Goal: Use online tool/utility

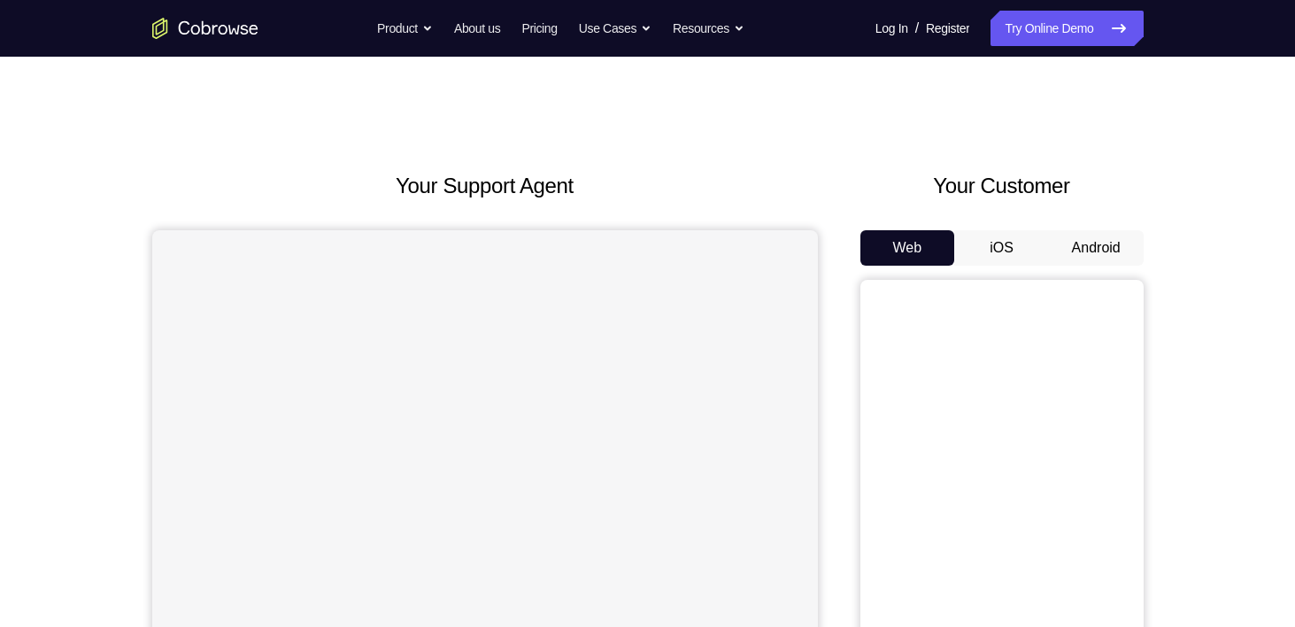
click at [1072, 249] on button "Android" at bounding box center [1096, 247] width 95 height 35
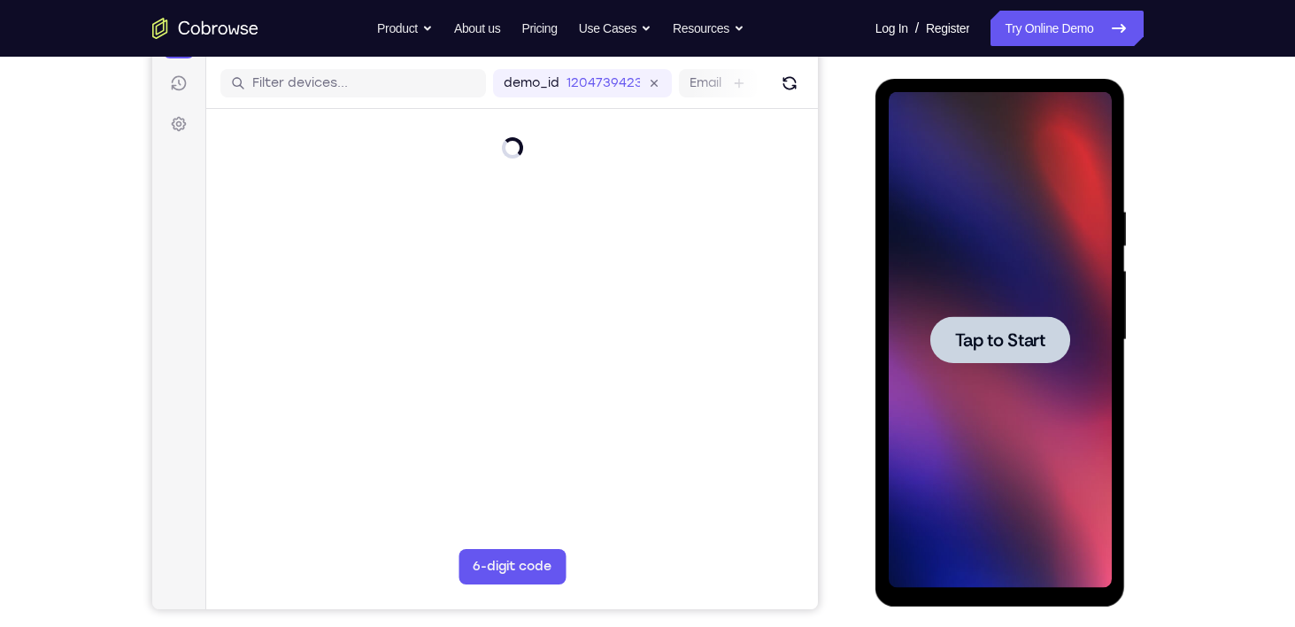
click at [975, 297] on div at bounding box center [1000, 340] width 223 height 496
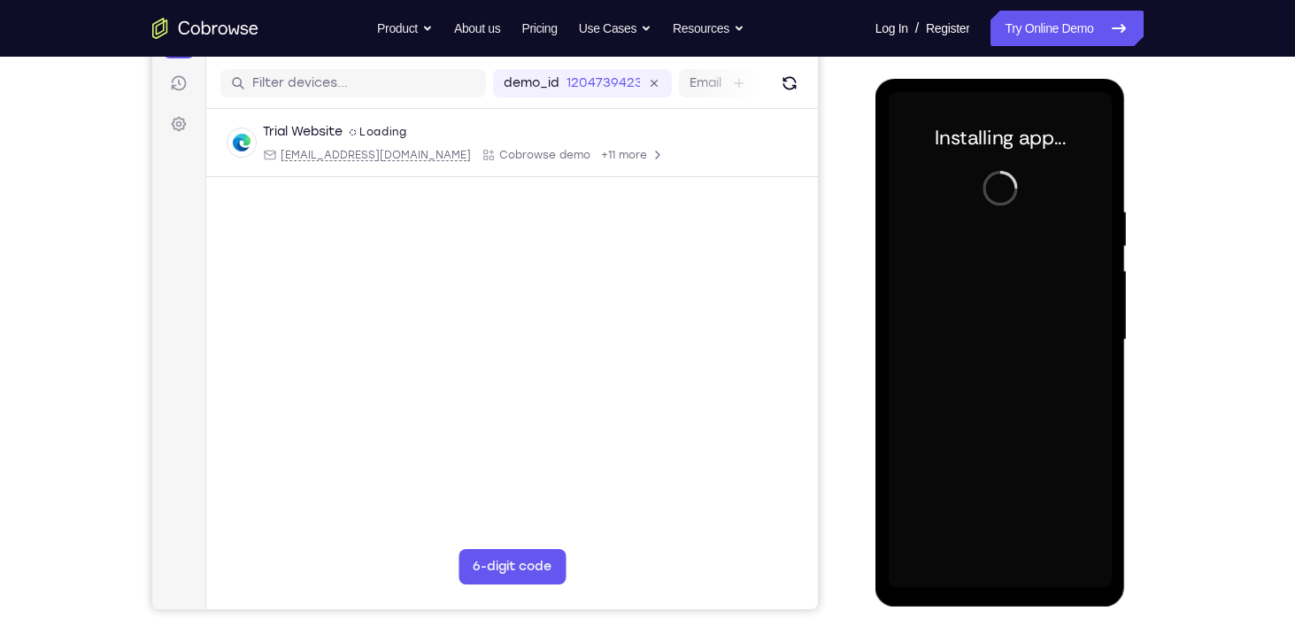
scroll to position [264, 0]
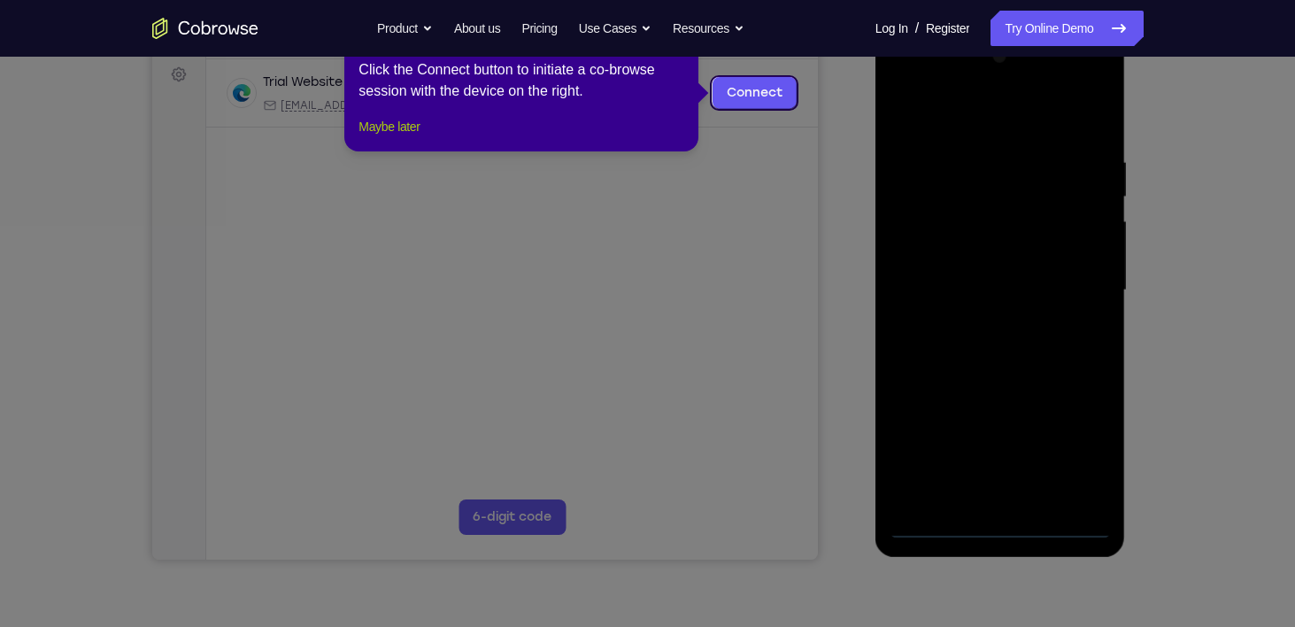
click at [420, 137] on button "Maybe later" at bounding box center [388, 126] width 61 height 21
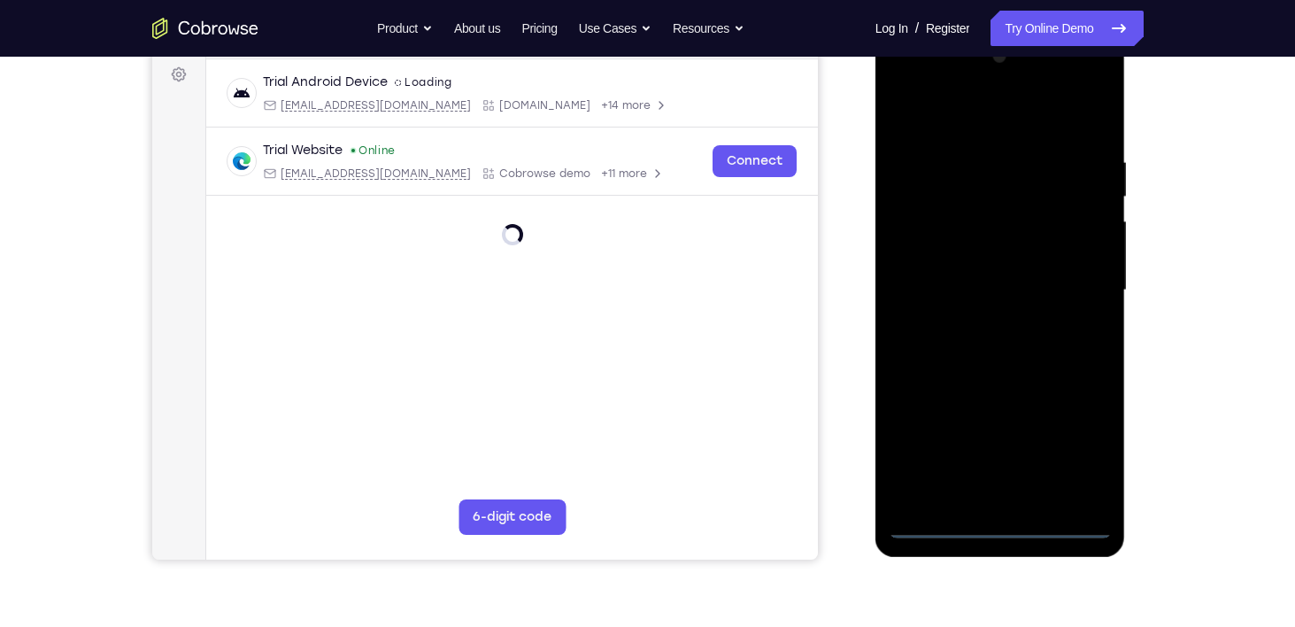
click at [991, 524] on div at bounding box center [1000, 290] width 223 height 496
click at [1074, 444] on div at bounding box center [1000, 290] width 223 height 496
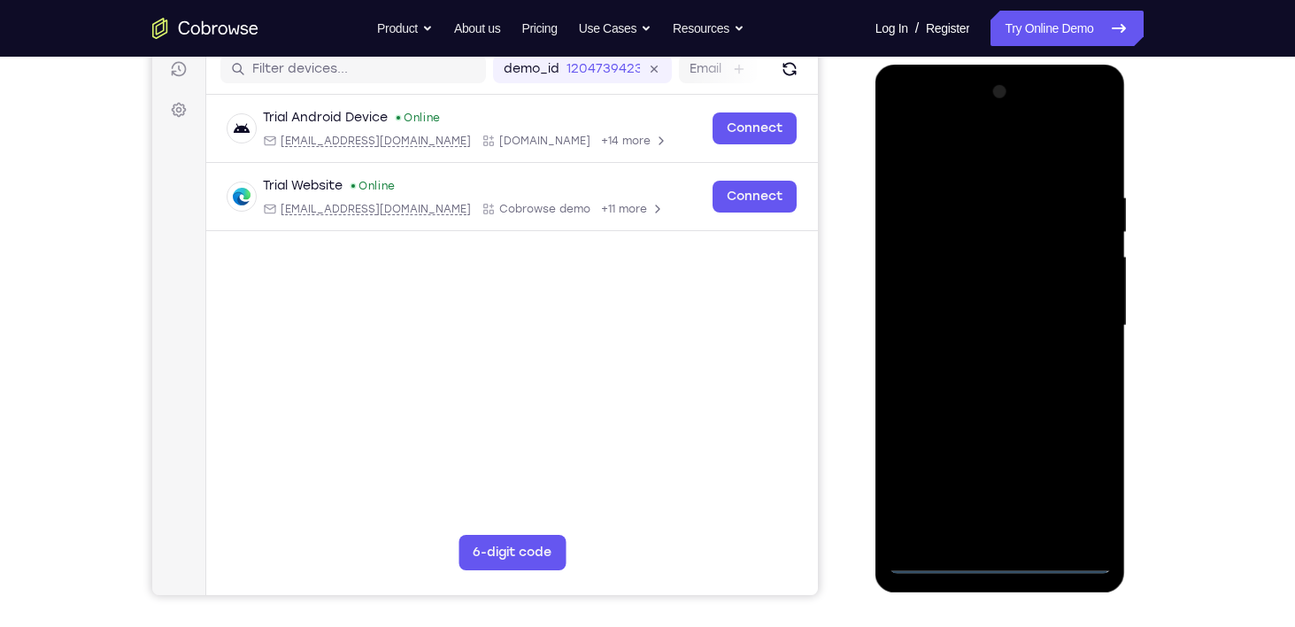
click at [914, 158] on div at bounding box center [1000, 326] width 223 height 496
click at [1068, 333] on div at bounding box center [1000, 326] width 223 height 496
click at [975, 536] on div at bounding box center [1000, 326] width 223 height 496
click at [989, 309] on div at bounding box center [1000, 326] width 223 height 496
click at [1016, 285] on div at bounding box center [1000, 326] width 223 height 496
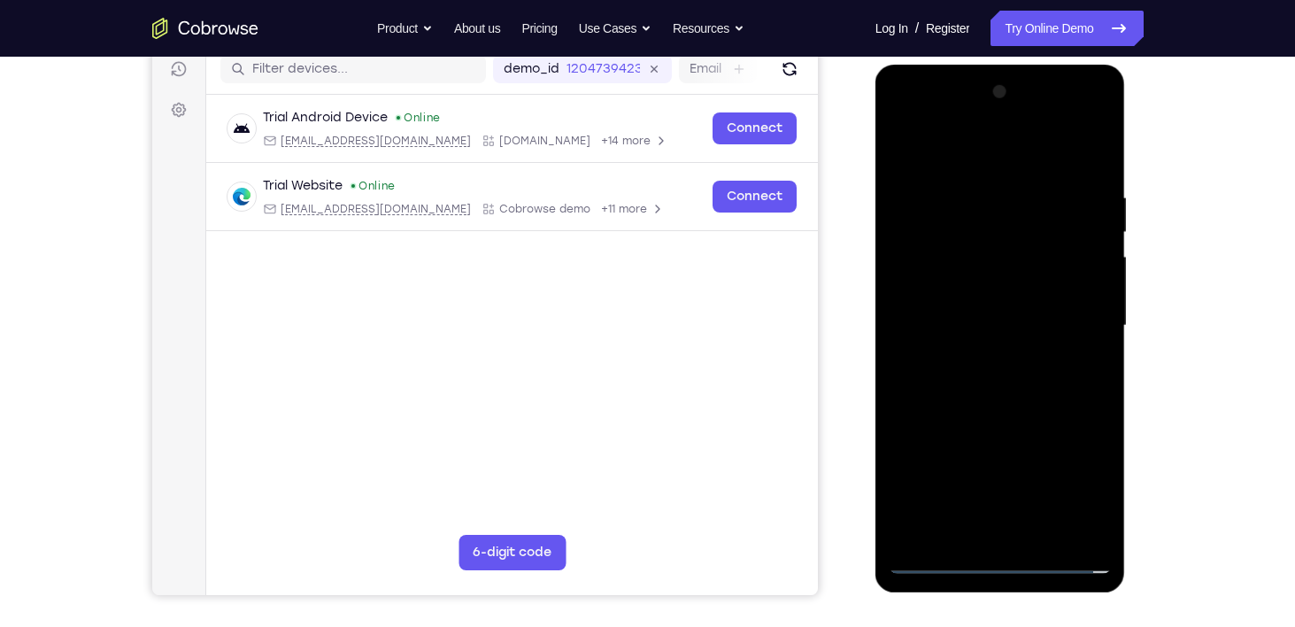
click at [1001, 328] on div at bounding box center [1000, 326] width 223 height 496
click at [989, 394] on div at bounding box center [1000, 326] width 223 height 496
click at [1006, 382] on div at bounding box center [1000, 326] width 223 height 496
click at [967, 407] on div at bounding box center [1000, 326] width 223 height 496
click at [977, 188] on div at bounding box center [1000, 326] width 223 height 496
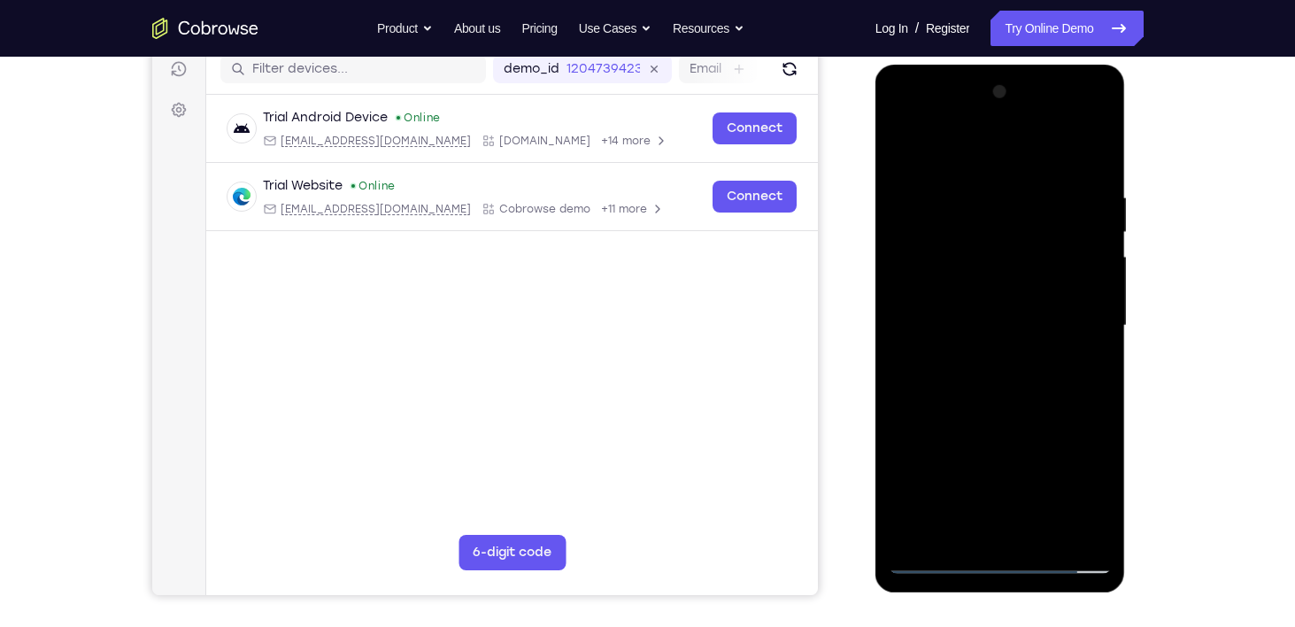
click at [1099, 535] on div at bounding box center [1000, 326] width 223 height 496
click at [1088, 529] on div at bounding box center [1000, 326] width 223 height 496
click at [975, 525] on div at bounding box center [1000, 326] width 223 height 496
click at [1095, 151] on div at bounding box center [1000, 326] width 223 height 496
click at [1031, 187] on div at bounding box center [1000, 326] width 223 height 496
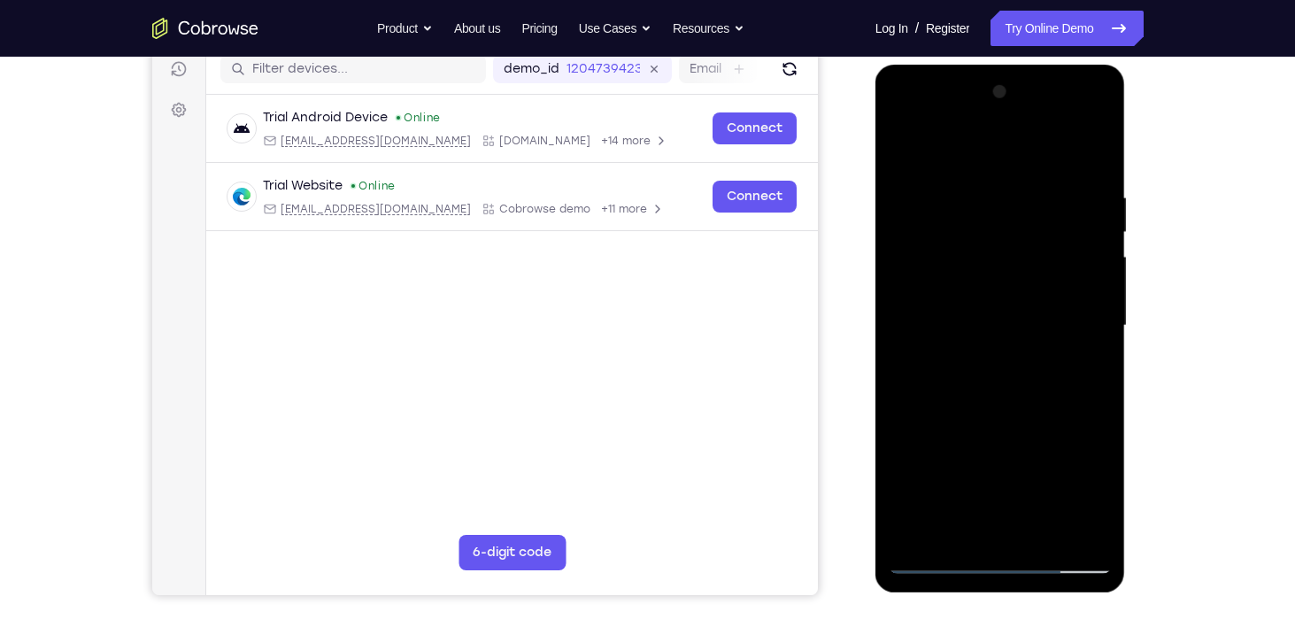
click at [1091, 530] on div at bounding box center [1000, 326] width 223 height 496
click at [1091, 161] on div at bounding box center [1000, 326] width 223 height 496
click at [1099, 149] on div at bounding box center [1000, 326] width 223 height 496
click at [953, 243] on div at bounding box center [1000, 326] width 223 height 496
click at [905, 147] on div at bounding box center [1000, 326] width 223 height 496
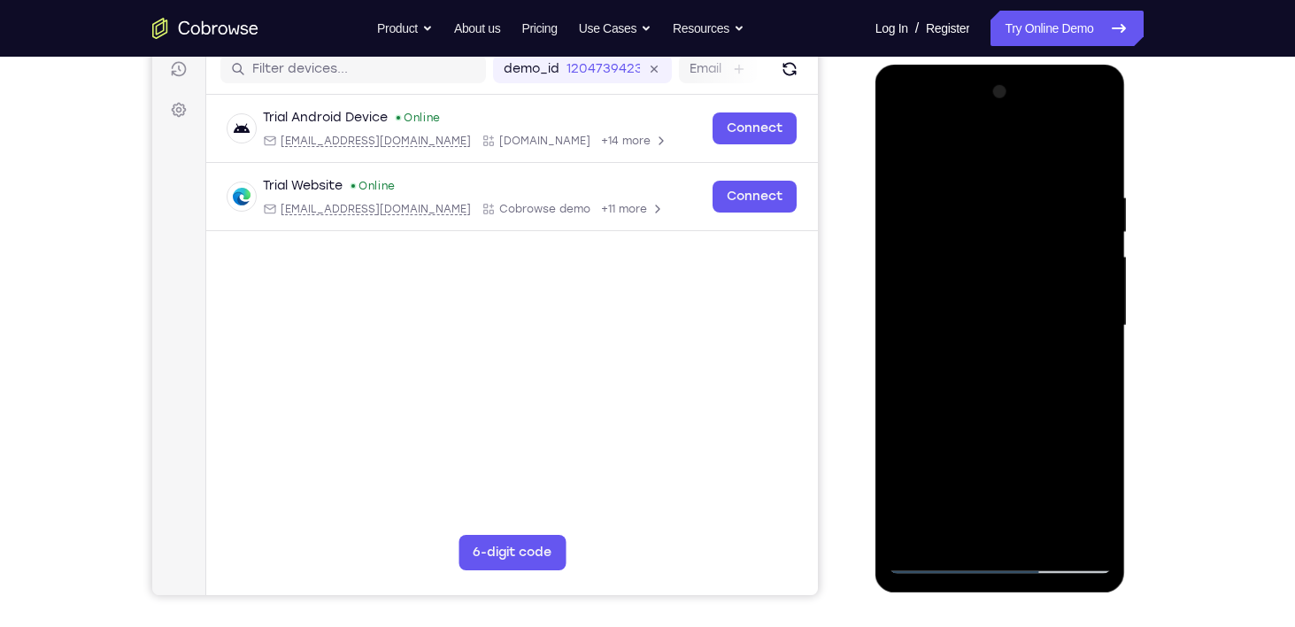
click at [959, 306] on div at bounding box center [1000, 326] width 223 height 496
click at [906, 152] on div at bounding box center [1000, 326] width 223 height 496
click at [1048, 532] on div at bounding box center [1000, 326] width 223 height 496
click at [1017, 420] on div at bounding box center [1000, 326] width 223 height 496
click at [971, 351] on div at bounding box center [1000, 326] width 223 height 496
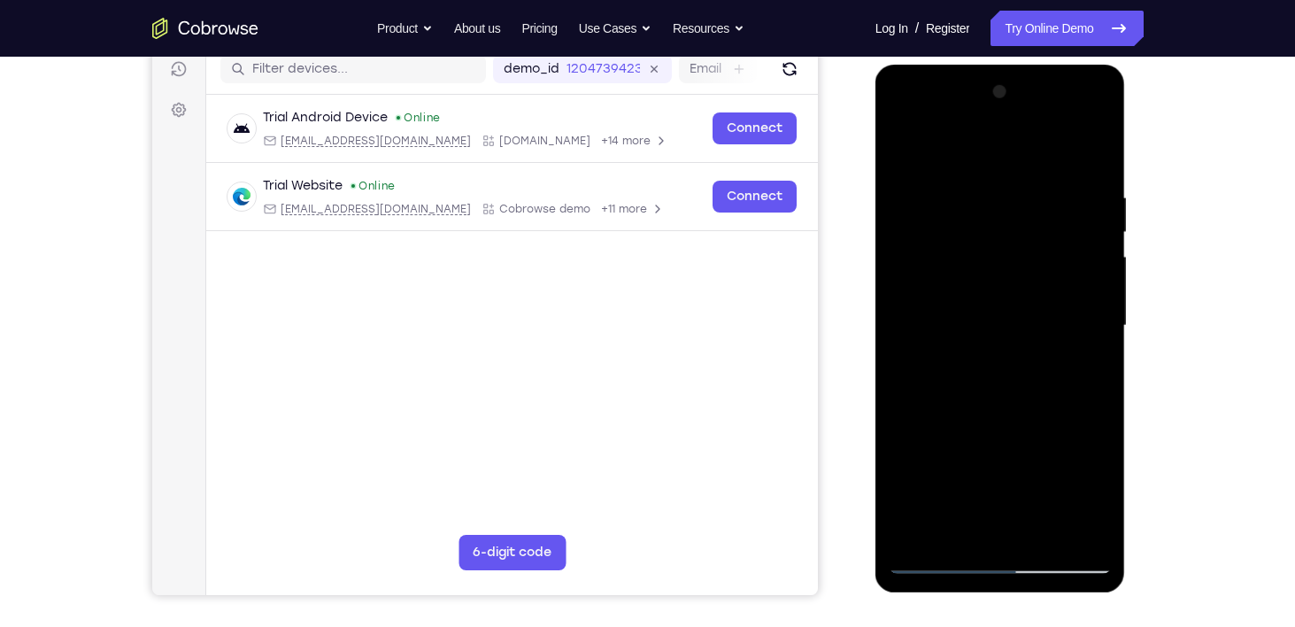
click at [1077, 370] on div at bounding box center [1000, 326] width 223 height 496
click at [975, 150] on div at bounding box center [1000, 326] width 223 height 496
click at [925, 189] on div at bounding box center [1000, 326] width 223 height 496
click at [919, 173] on div at bounding box center [1000, 326] width 223 height 496
click at [936, 148] on div at bounding box center [1000, 326] width 223 height 496
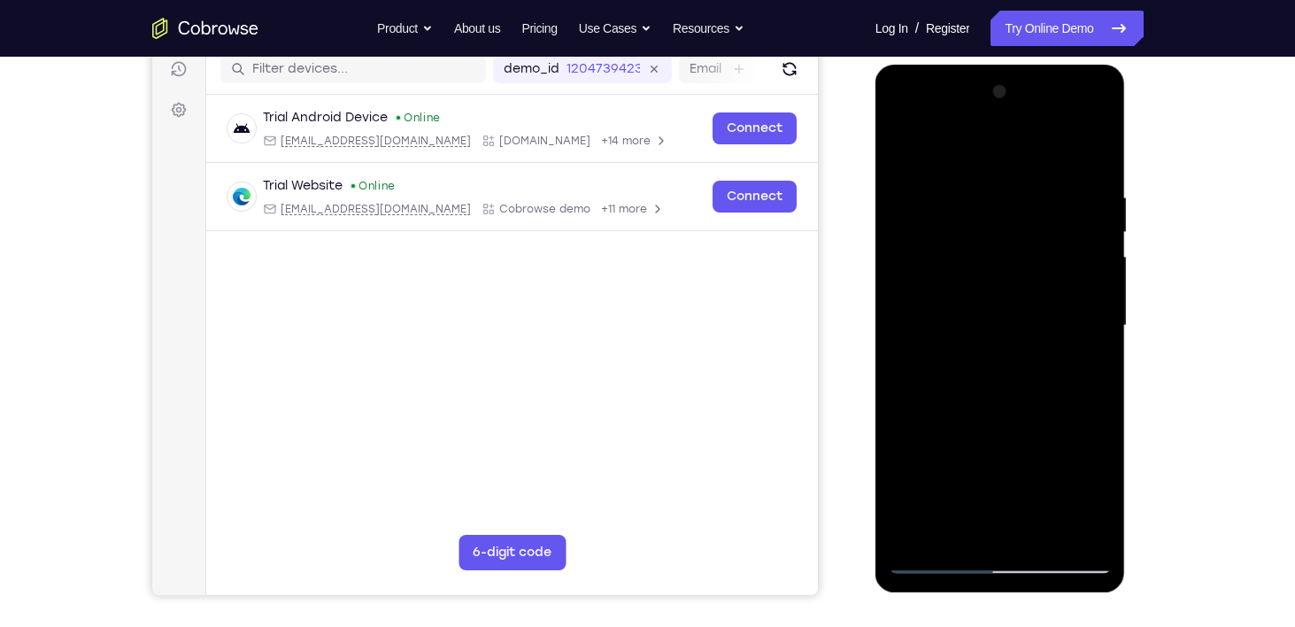
click at [919, 178] on div at bounding box center [1000, 326] width 223 height 496
click at [1042, 535] on div at bounding box center [1000, 326] width 223 height 496
click at [1043, 267] on div at bounding box center [1000, 326] width 223 height 496
click at [900, 145] on div at bounding box center [1000, 326] width 223 height 496
click at [910, 143] on div at bounding box center [1000, 326] width 223 height 496
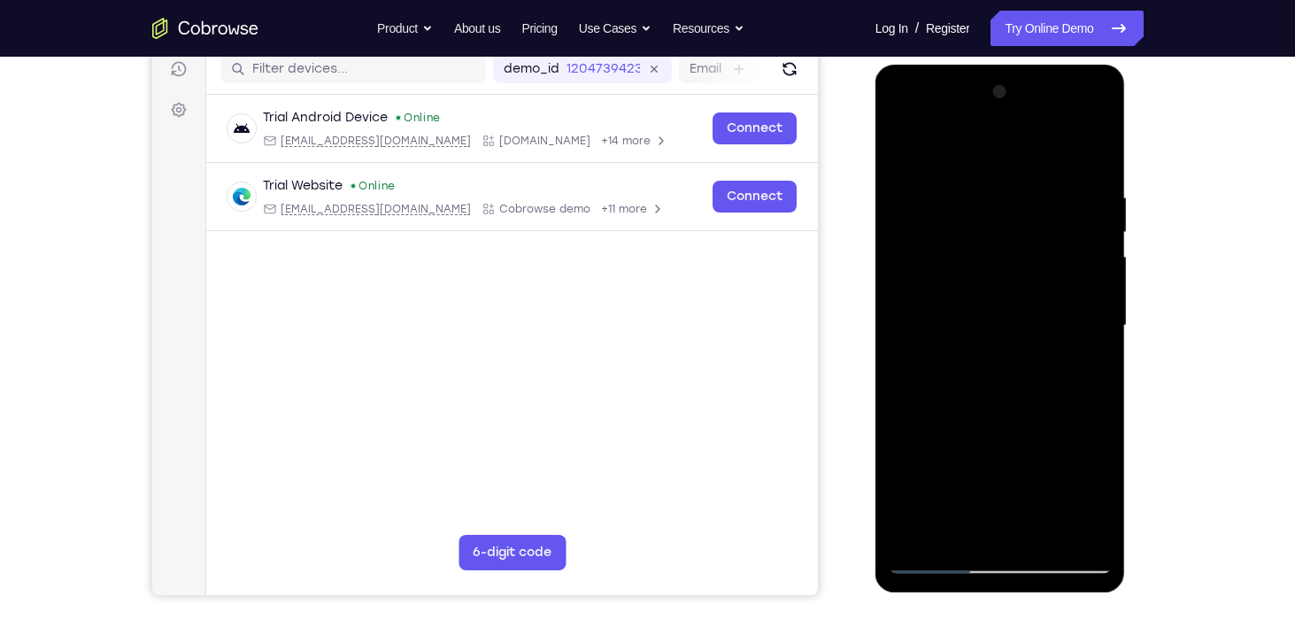
click at [1091, 174] on div at bounding box center [1000, 326] width 223 height 496
click at [1073, 526] on div at bounding box center [1000, 326] width 223 height 496
click at [960, 150] on div at bounding box center [1000, 326] width 223 height 496
click at [906, 145] on div at bounding box center [1000, 326] width 223 height 496
click at [1091, 154] on div at bounding box center [1000, 326] width 223 height 496
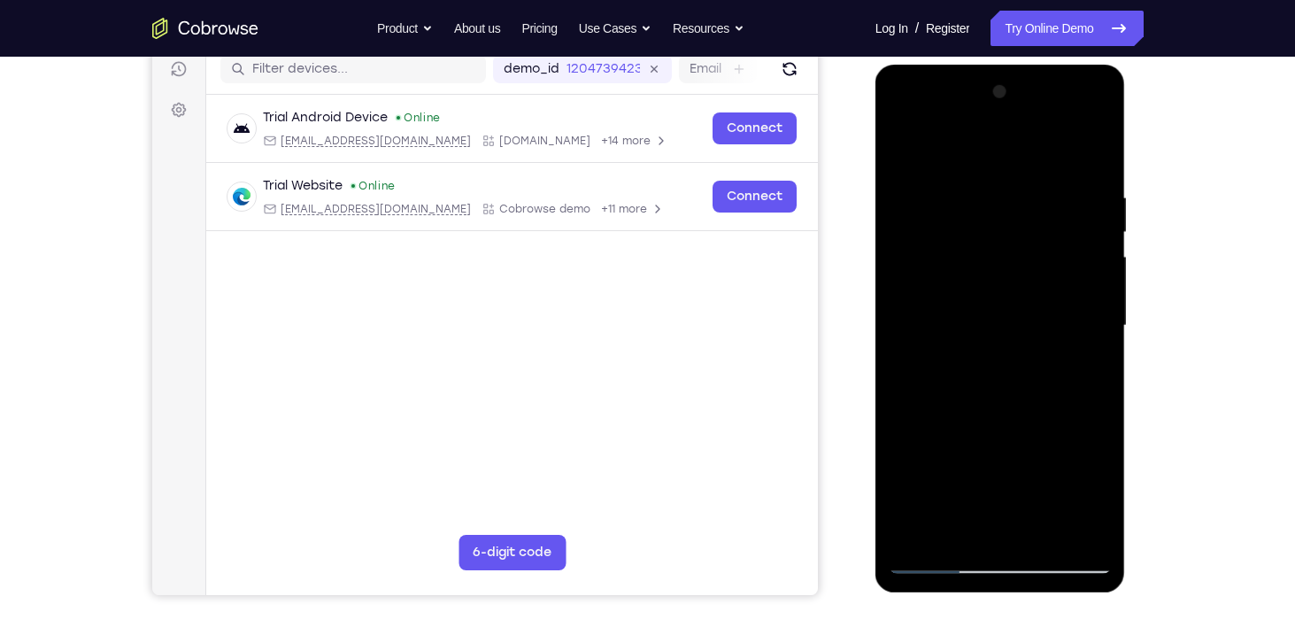
drag, startPoint x: 1080, startPoint y: 183, endPoint x: 975, endPoint y: 178, distance: 104.6
click at [975, 178] on div at bounding box center [1000, 326] width 223 height 496
drag, startPoint x: 1045, startPoint y: 182, endPoint x: 968, endPoint y: 186, distance: 77.1
click at [968, 186] on div at bounding box center [1000, 326] width 223 height 496
drag, startPoint x: 987, startPoint y: 267, endPoint x: 989, endPoint y: 473, distance: 205.4
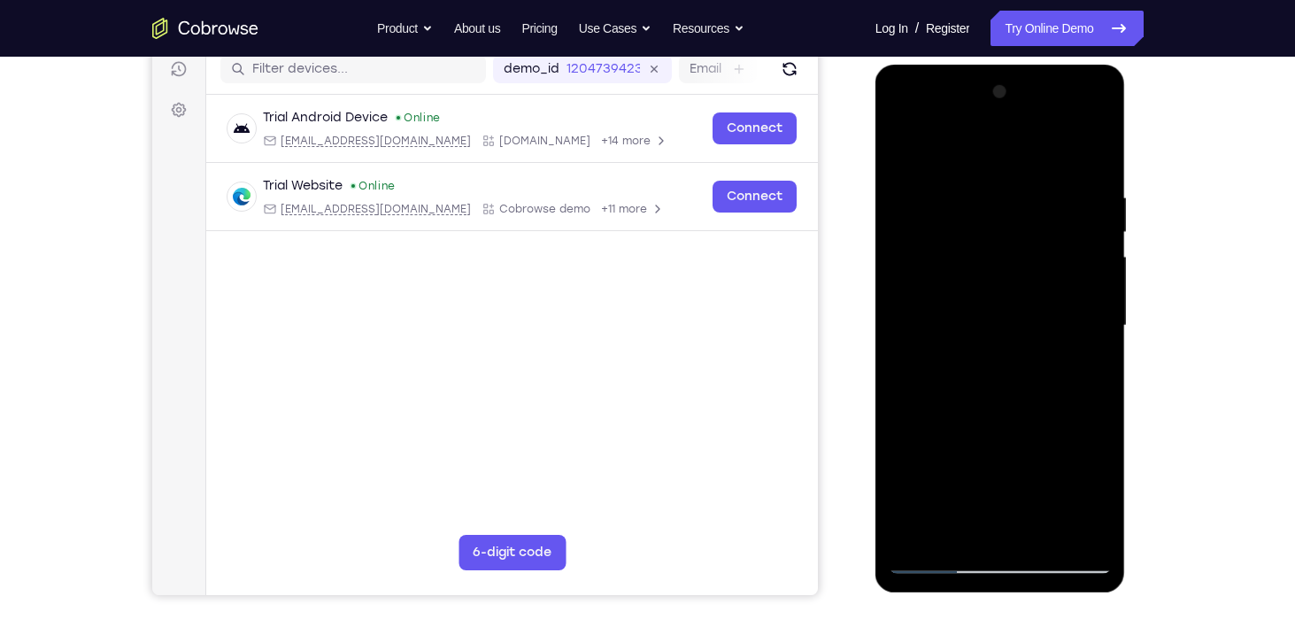
click at [989, 473] on div at bounding box center [1000, 326] width 223 height 496
drag, startPoint x: 1003, startPoint y: 239, endPoint x: 1006, endPoint y: 437, distance: 198.3
click at [1006, 437] on div at bounding box center [1000, 326] width 223 height 496
click at [983, 197] on div at bounding box center [1000, 326] width 223 height 496
click at [1098, 530] on div at bounding box center [1000, 326] width 223 height 496
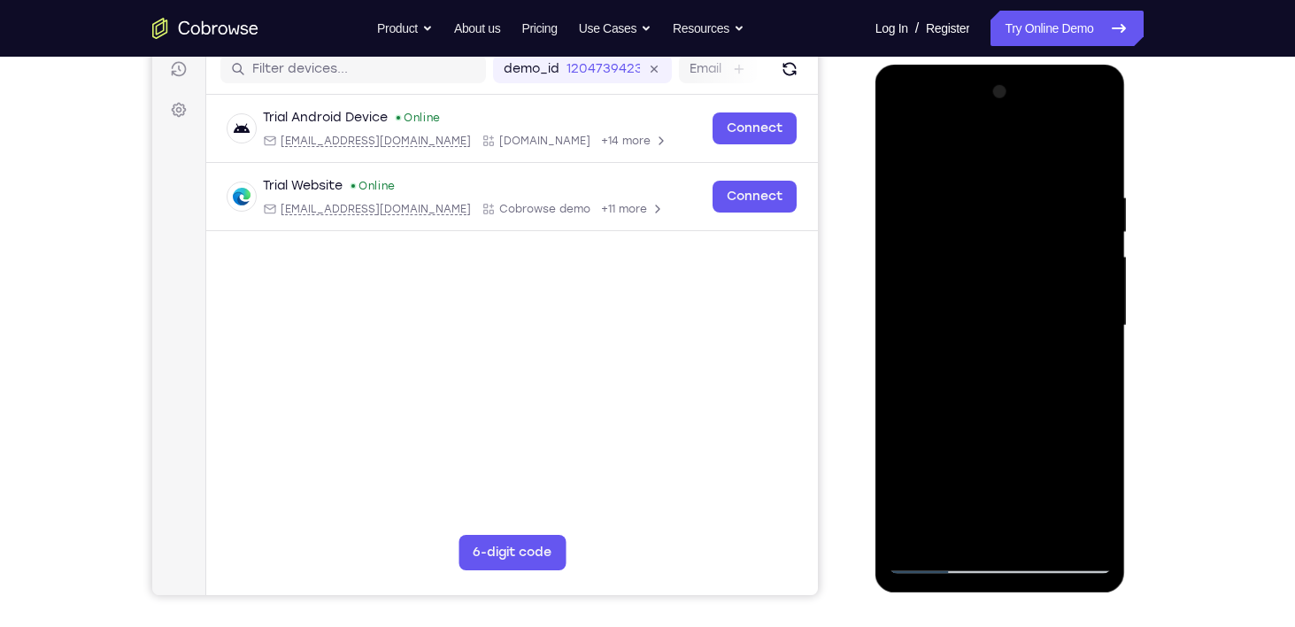
click at [1060, 526] on div at bounding box center [1000, 326] width 223 height 496
click at [1096, 154] on div at bounding box center [1000, 326] width 223 height 496
click at [1016, 192] on div at bounding box center [1000, 326] width 223 height 496
click at [1088, 150] on div at bounding box center [1000, 326] width 223 height 496
click at [1096, 147] on div at bounding box center [1000, 326] width 223 height 496
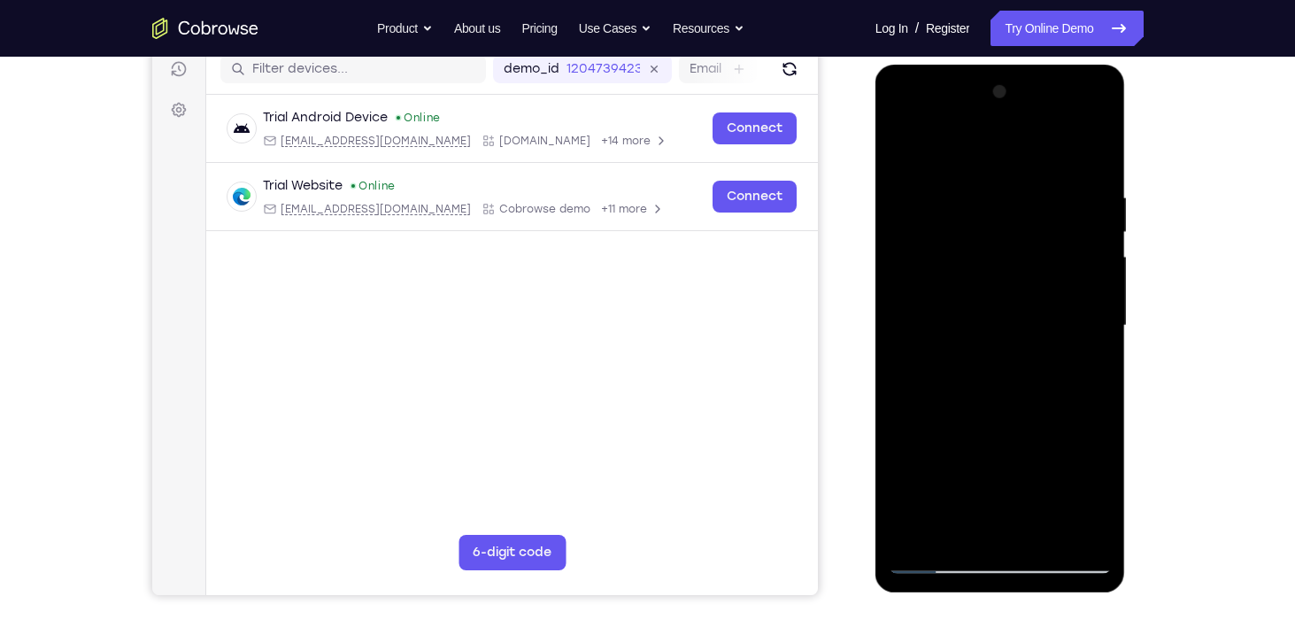
click at [956, 310] on div at bounding box center [1000, 326] width 223 height 496
click at [1052, 204] on div at bounding box center [1000, 326] width 223 height 496
click at [1102, 492] on div at bounding box center [1000, 326] width 223 height 496
click at [1099, 494] on div at bounding box center [1000, 326] width 223 height 496
click at [955, 530] on div at bounding box center [1000, 326] width 223 height 496
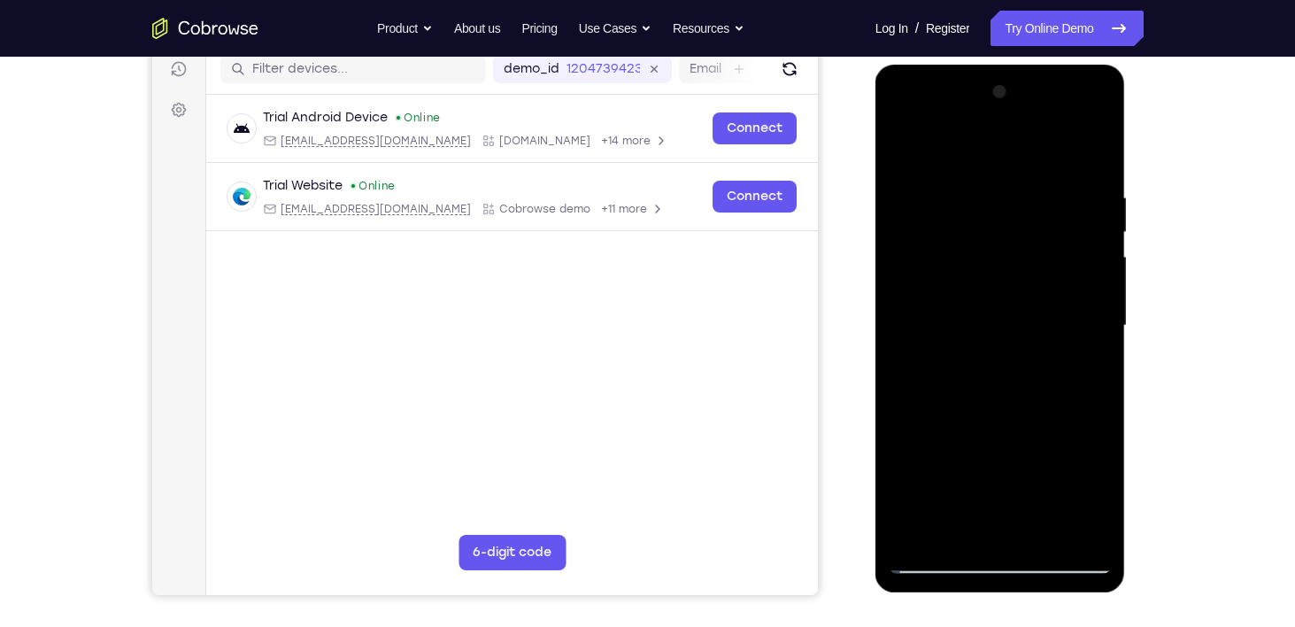
click at [1045, 427] on div at bounding box center [1000, 326] width 223 height 496
click at [1088, 355] on div at bounding box center [1000, 326] width 223 height 496
click at [998, 254] on div at bounding box center [1000, 326] width 223 height 496
click at [906, 149] on div at bounding box center [1000, 326] width 223 height 496
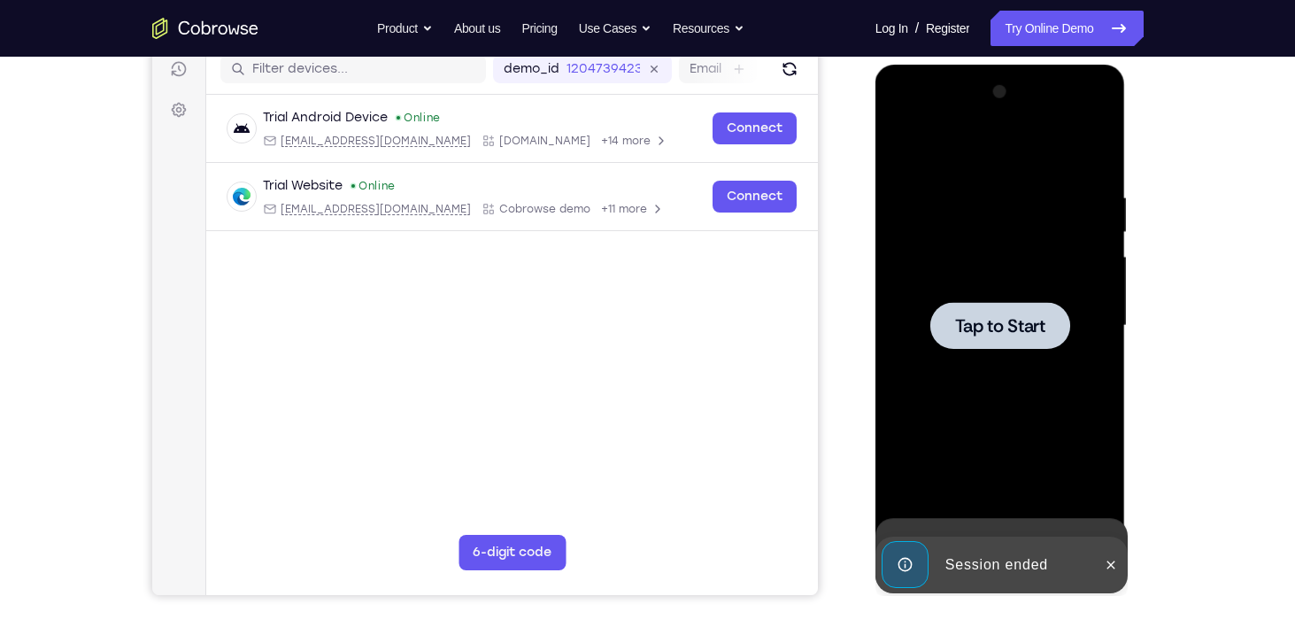
drag, startPoint x: 1058, startPoint y: 229, endPoint x: 929, endPoint y: 230, distance: 129.2
click at [929, 65] on div "Tap to Start" at bounding box center [1000, 65] width 251 height 0
click at [976, 239] on div at bounding box center [1000, 326] width 223 height 496
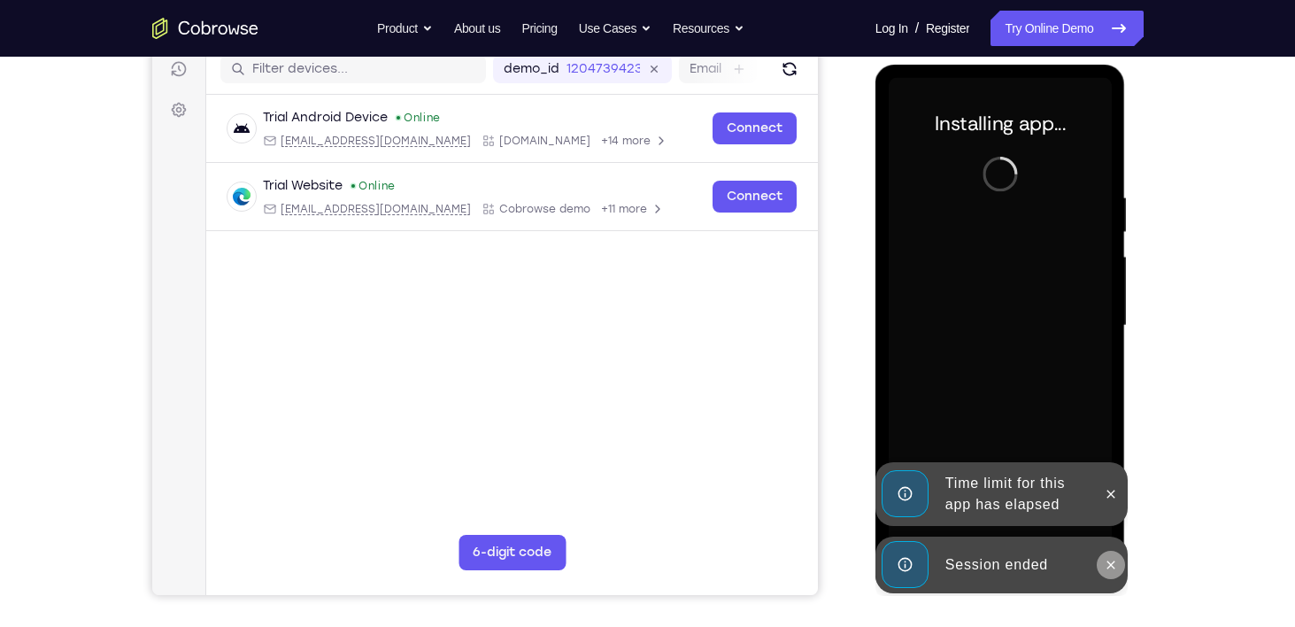
click at [1115, 565] on icon at bounding box center [1111, 565] width 14 height 14
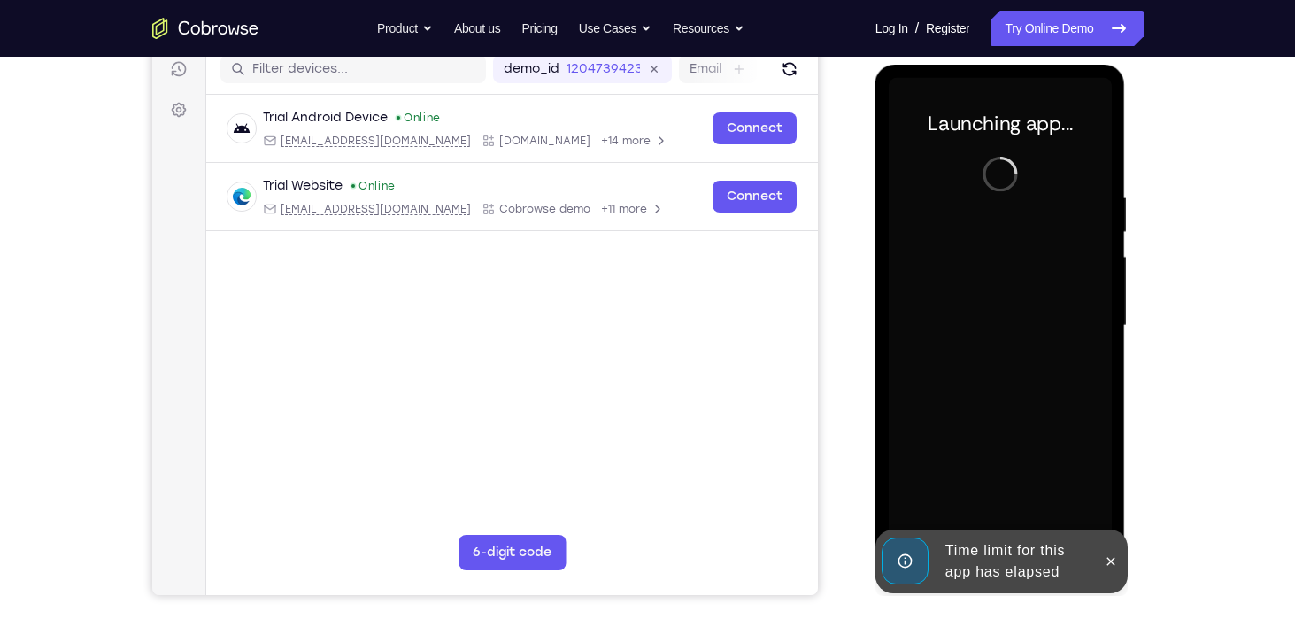
click at [1110, 497] on div at bounding box center [1000, 326] width 223 height 496
click at [1110, 554] on icon at bounding box center [1111, 561] width 14 height 14
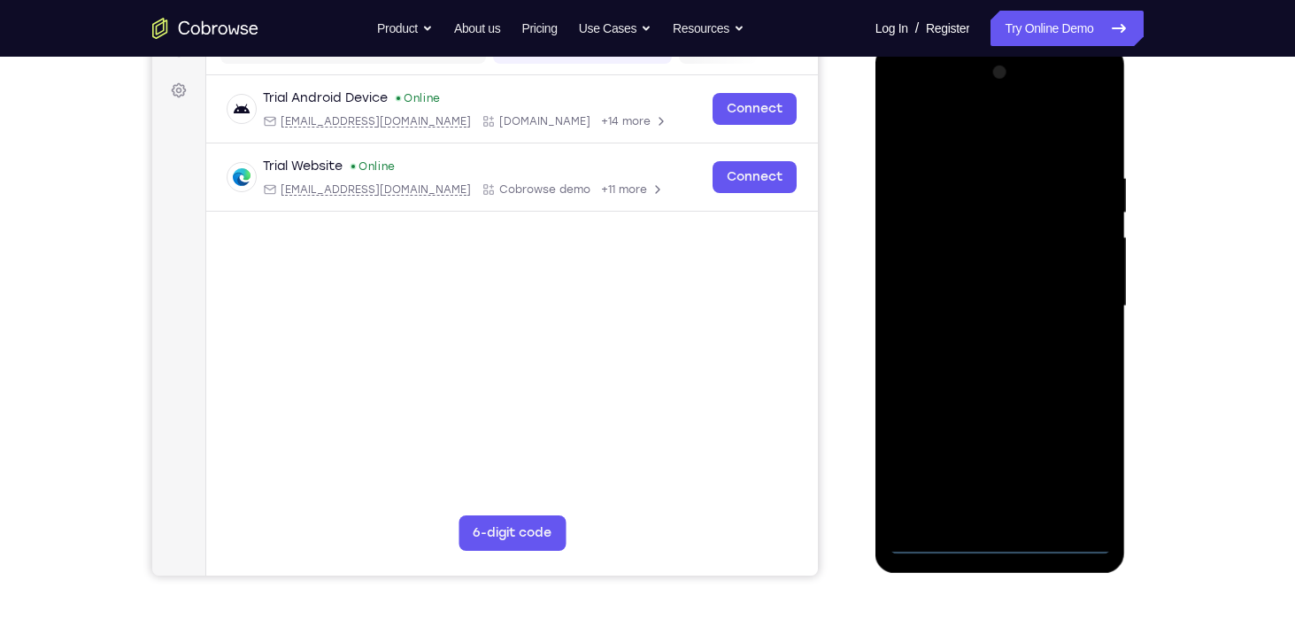
scroll to position [250, 0]
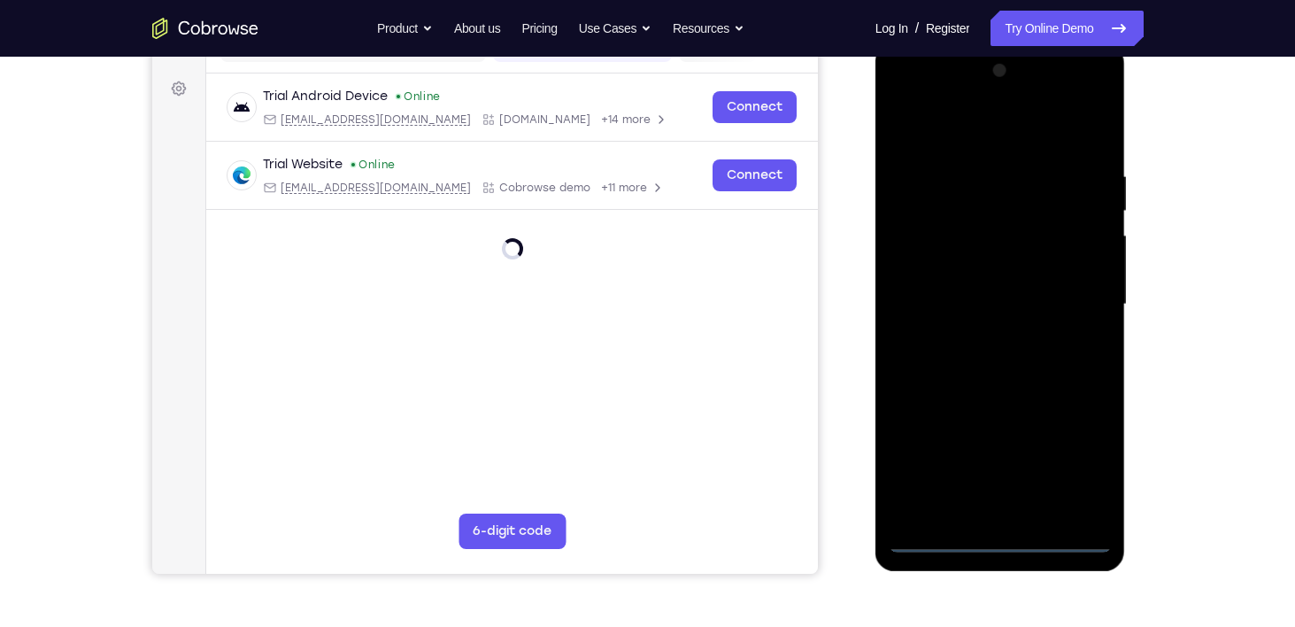
click at [999, 540] on div at bounding box center [1000, 305] width 223 height 496
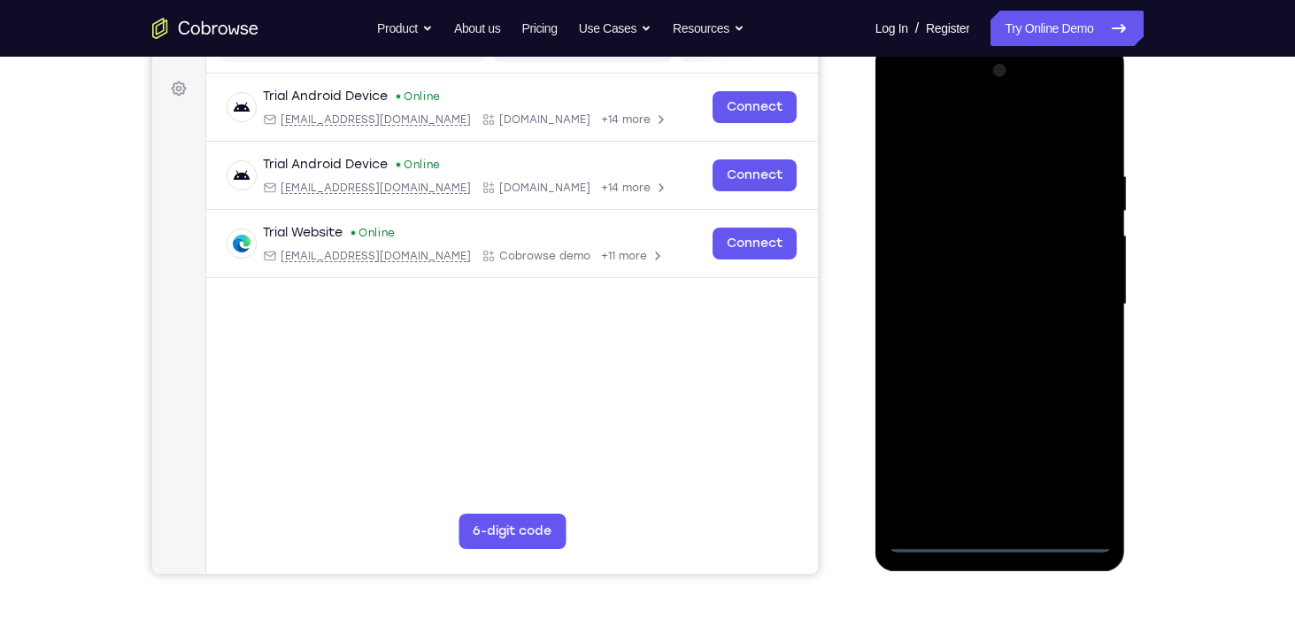
click at [1073, 459] on div at bounding box center [1000, 305] width 223 height 496
click at [910, 131] on div at bounding box center [1000, 305] width 223 height 496
click at [1070, 305] on div at bounding box center [1000, 305] width 223 height 496
click at [983, 335] on div at bounding box center [1000, 305] width 223 height 496
click at [976, 294] on div at bounding box center [1000, 305] width 223 height 496
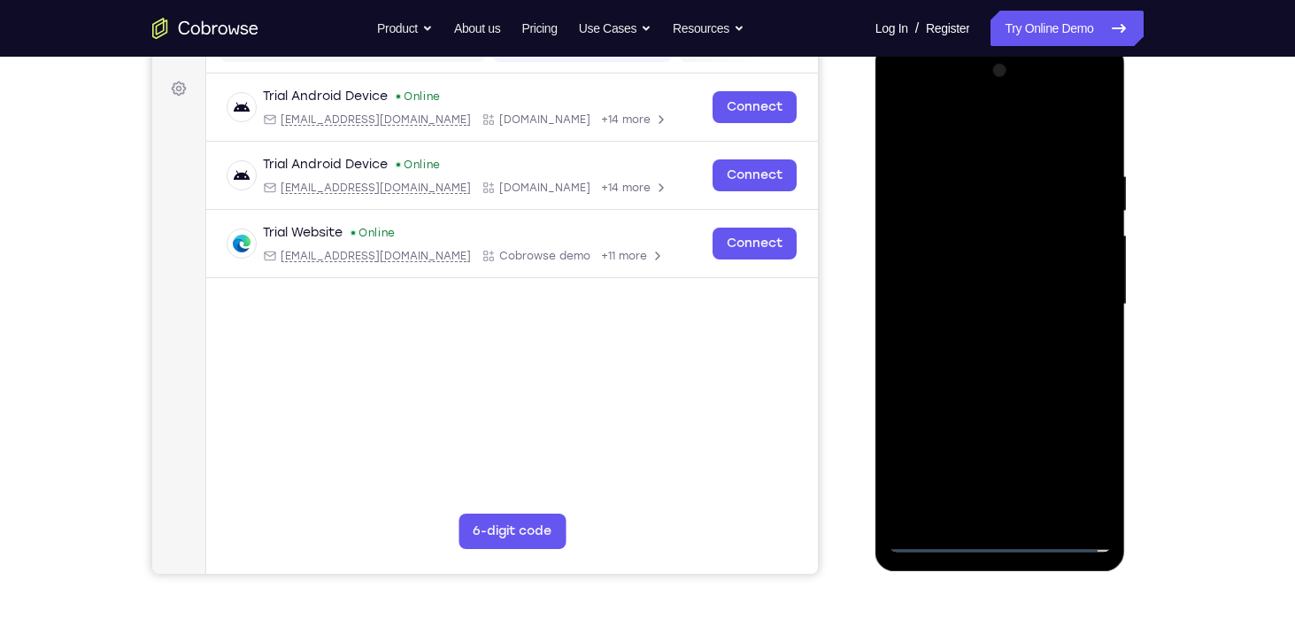
click at [909, 231] on div at bounding box center [1000, 305] width 223 height 496
click at [939, 274] on div at bounding box center [1000, 305] width 223 height 496
click at [1091, 268] on div at bounding box center [1000, 305] width 223 height 496
click at [1010, 308] on div at bounding box center [1000, 305] width 223 height 496
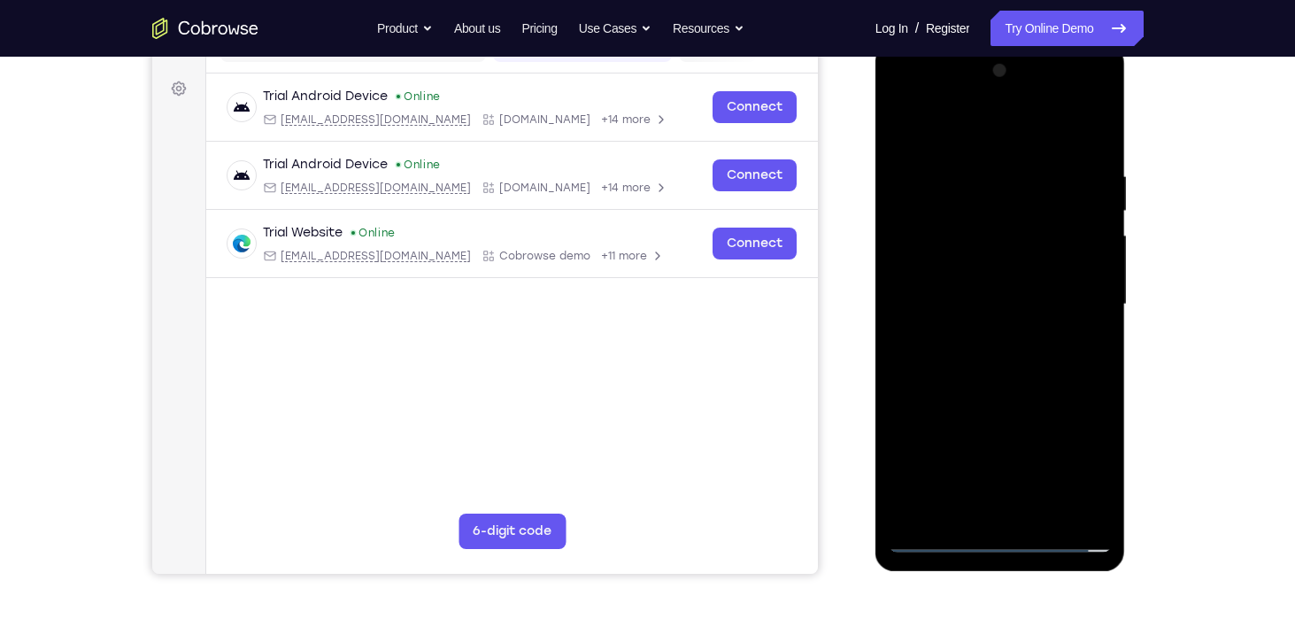
click at [999, 363] on div at bounding box center [1000, 305] width 223 height 496
click at [996, 352] on div at bounding box center [1000, 305] width 223 height 496
click at [1006, 363] on div at bounding box center [1000, 305] width 223 height 496
click at [1092, 150] on div at bounding box center [1000, 305] width 223 height 496
click at [977, 166] on div at bounding box center [1000, 305] width 223 height 496
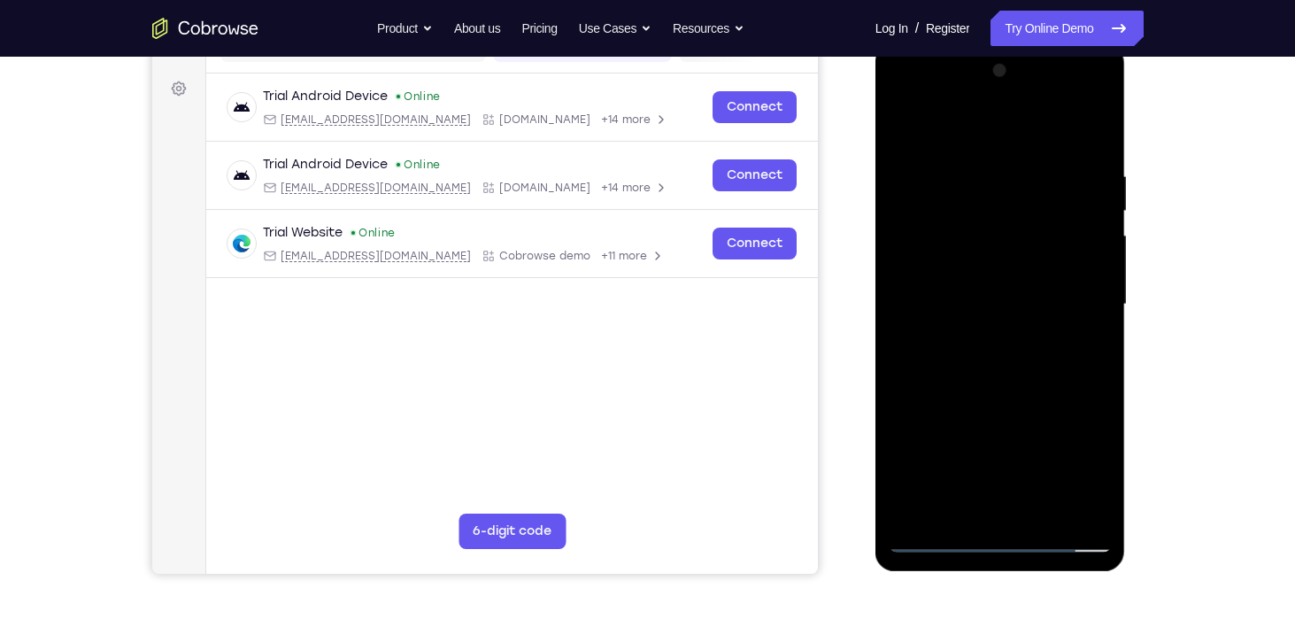
click at [1075, 501] on div at bounding box center [1000, 305] width 223 height 496
click at [955, 134] on div at bounding box center [1000, 305] width 223 height 496
click at [916, 520] on div at bounding box center [1000, 305] width 223 height 496
click at [1038, 516] on div at bounding box center [1000, 305] width 223 height 496
click at [1006, 395] on div at bounding box center [1000, 305] width 223 height 496
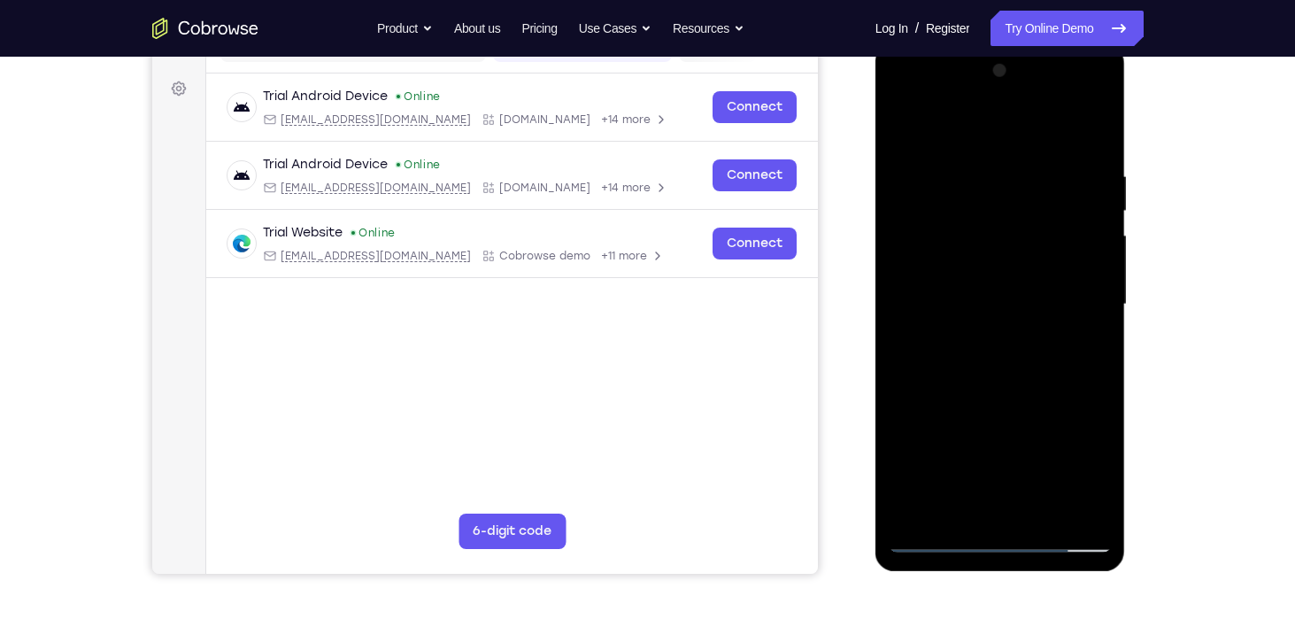
click at [1001, 261] on div at bounding box center [1000, 305] width 223 height 496
click at [946, 466] on div at bounding box center [1000, 305] width 223 height 496
click at [988, 468] on div at bounding box center [1000, 305] width 223 height 496
click at [957, 440] on div at bounding box center [1000, 305] width 223 height 496
click at [953, 504] on div at bounding box center [1000, 305] width 223 height 496
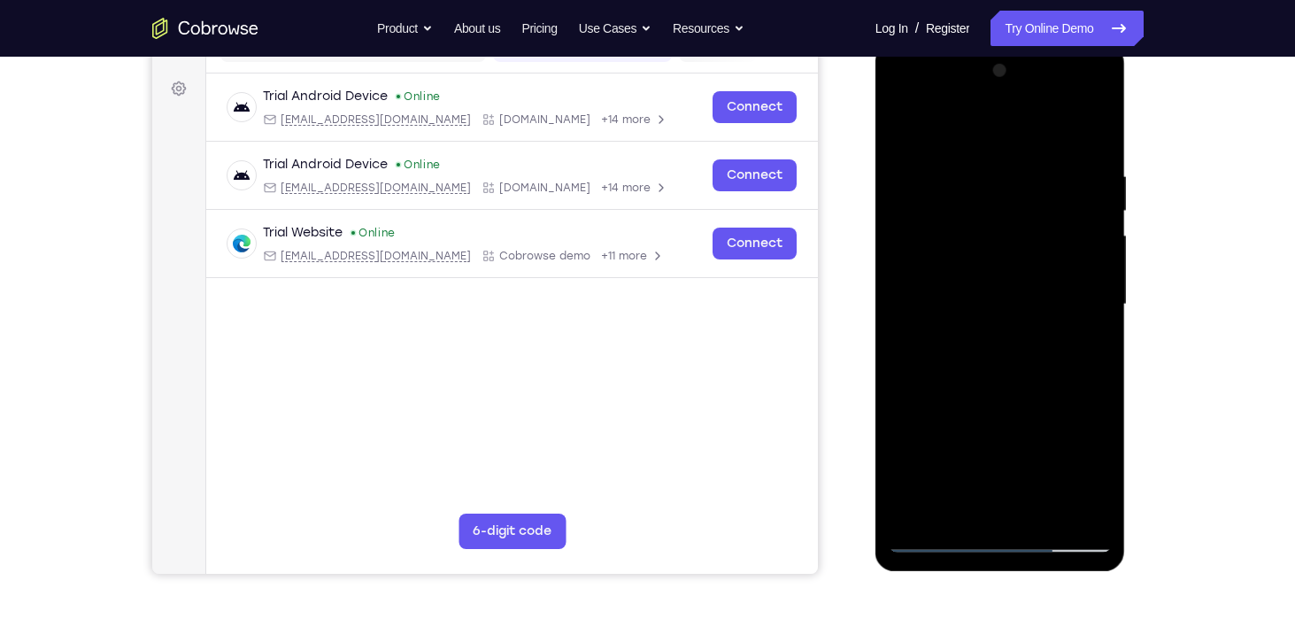
click at [1102, 469] on div at bounding box center [1000, 305] width 223 height 496
click at [907, 122] on div at bounding box center [1000, 305] width 223 height 496
drag, startPoint x: 1016, startPoint y: 265, endPoint x: 1014, endPoint y: 397, distance: 131.9
click at [1014, 397] on div at bounding box center [1000, 305] width 223 height 496
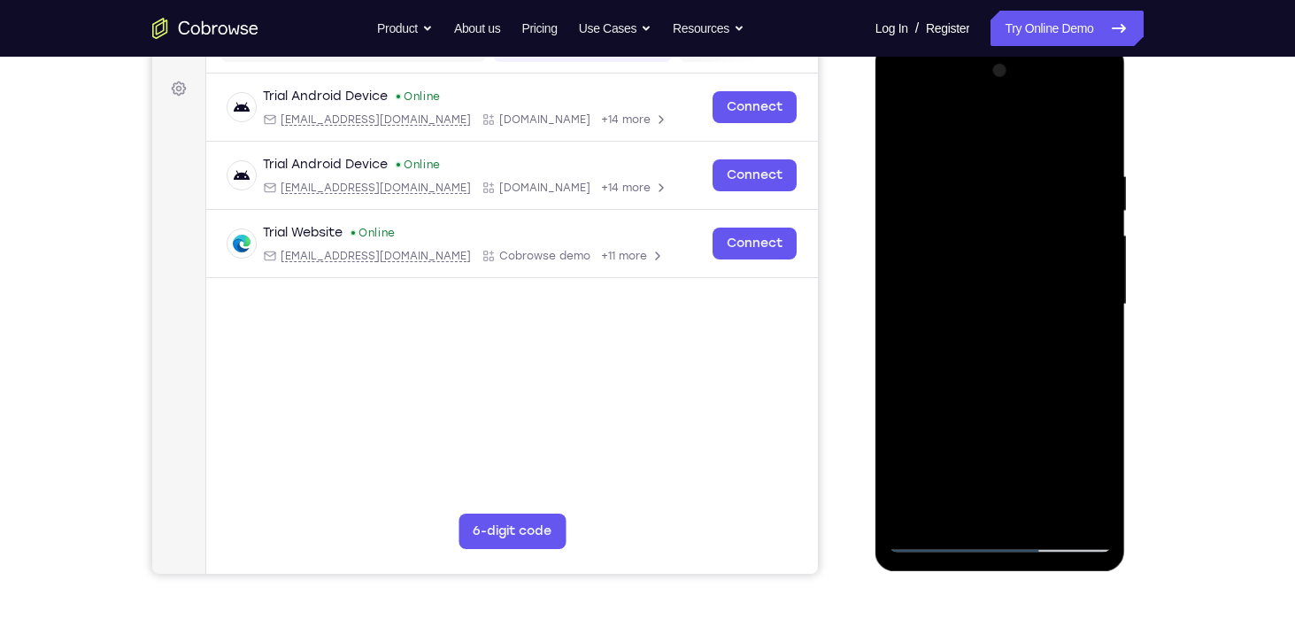
click at [1040, 511] on div at bounding box center [1000, 305] width 223 height 496
click at [903, 122] on div at bounding box center [1000, 305] width 223 height 496
drag, startPoint x: 1042, startPoint y: 173, endPoint x: 1042, endPoint y: 162, distance: 11.5
click at [1042, 162] on div at bounding box center [1000, 305] width 223 height 496
click at [988, 162] on div at bounding box center [1000, 305] width 223 height 496
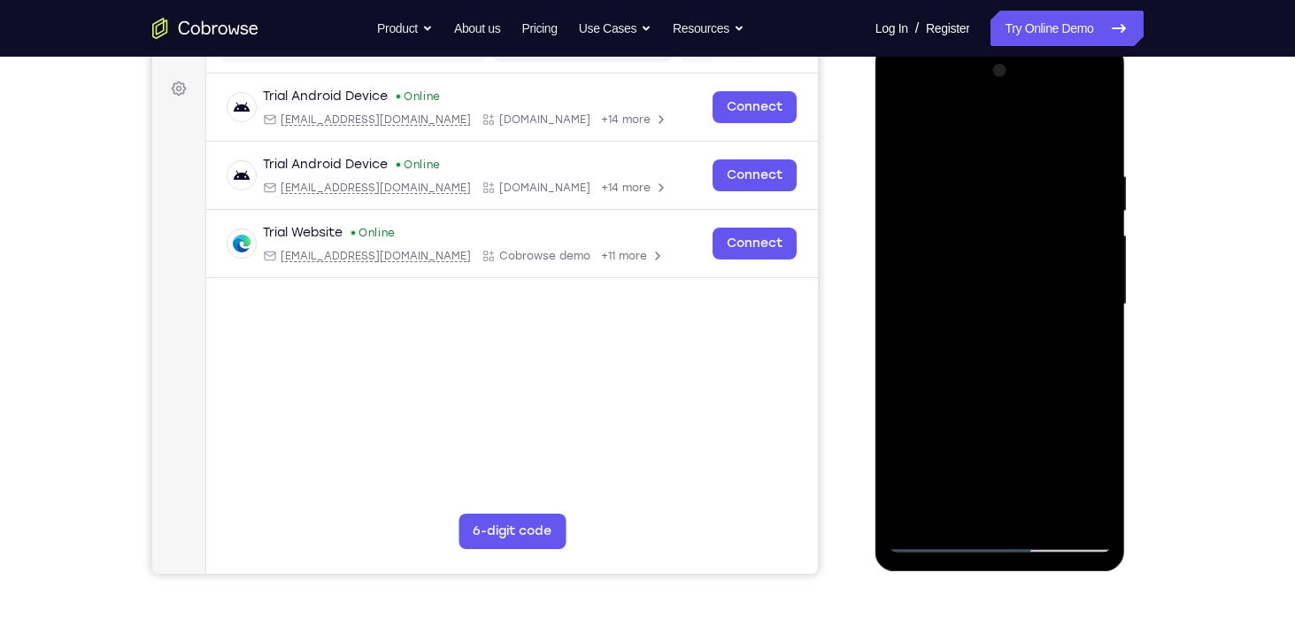
click at [1081, 199] on div at bounding box center [1000, 305] width 223 height 496
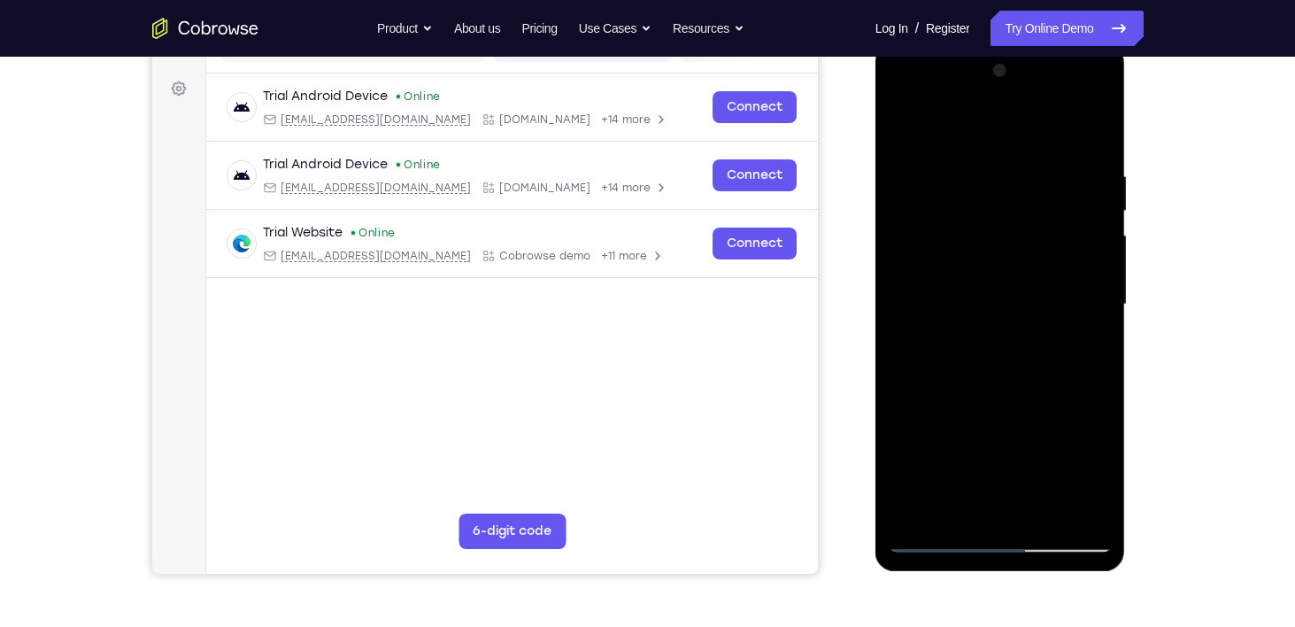
click at [1081, 199] on div at bounding box center [1000, 305] width 223 height 496
click at [1098, 140] on div at bounding box center [1000, 305] width 223 height 496
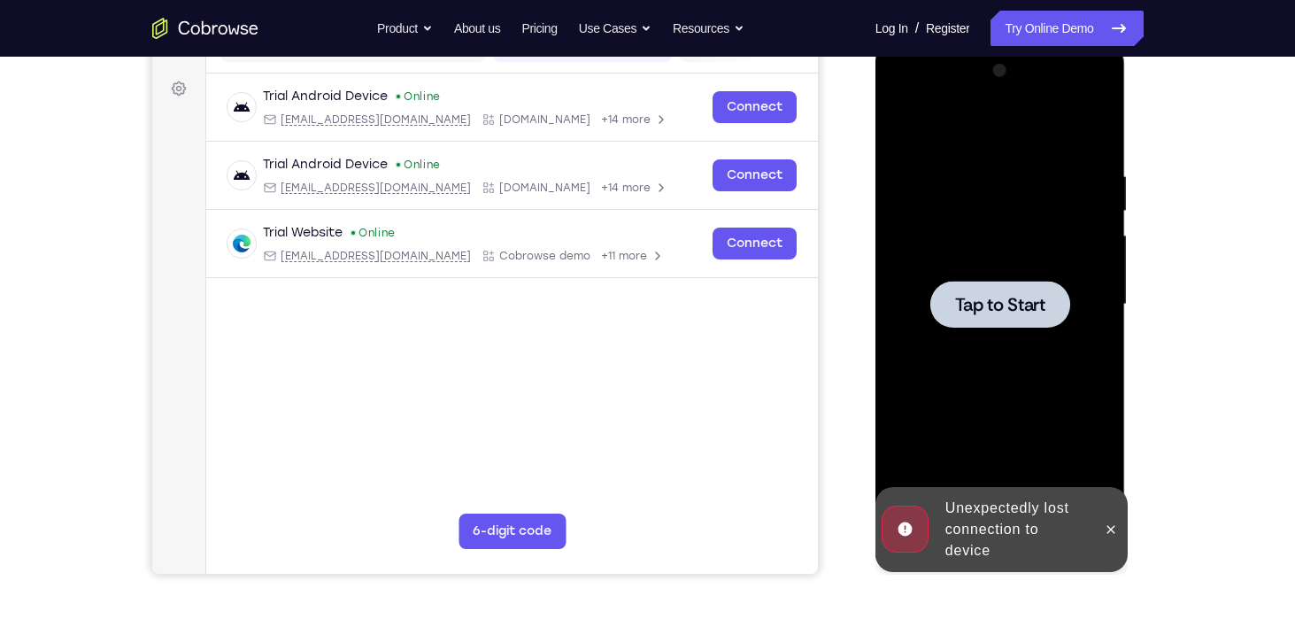
click at [1098, 140] on div at bounding box center [1000, 305] width 223 height 496
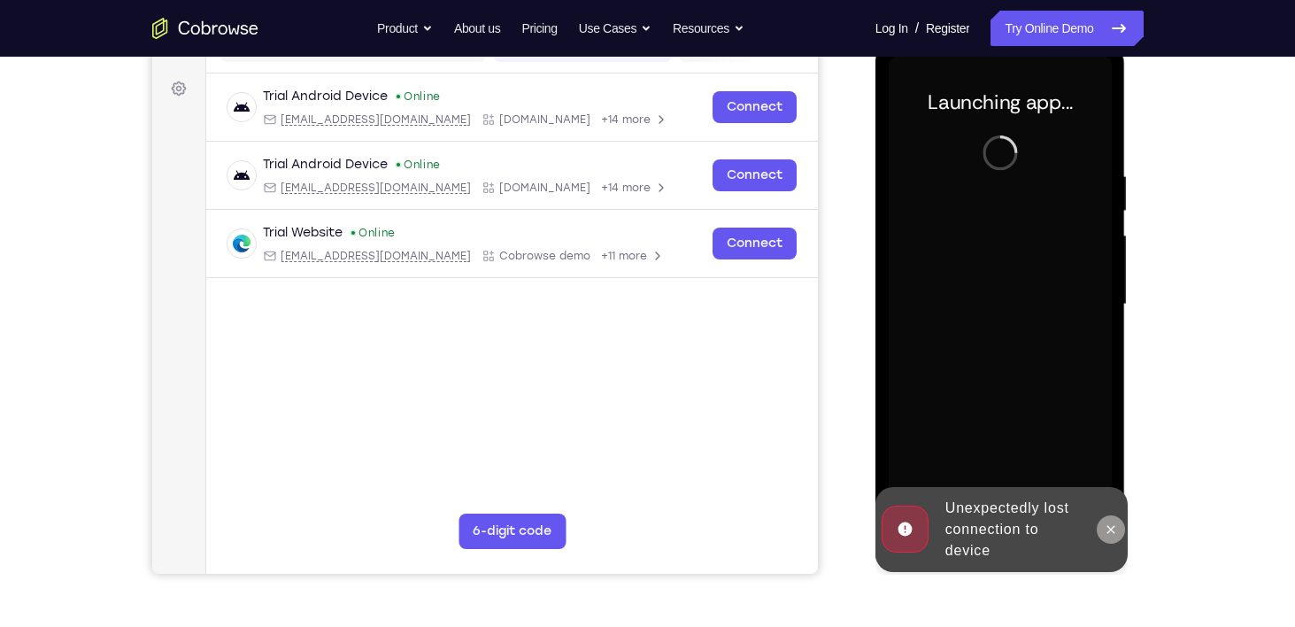
click at [1109, 535] on icon at bounding box center [1111, 529] width 14 height 14
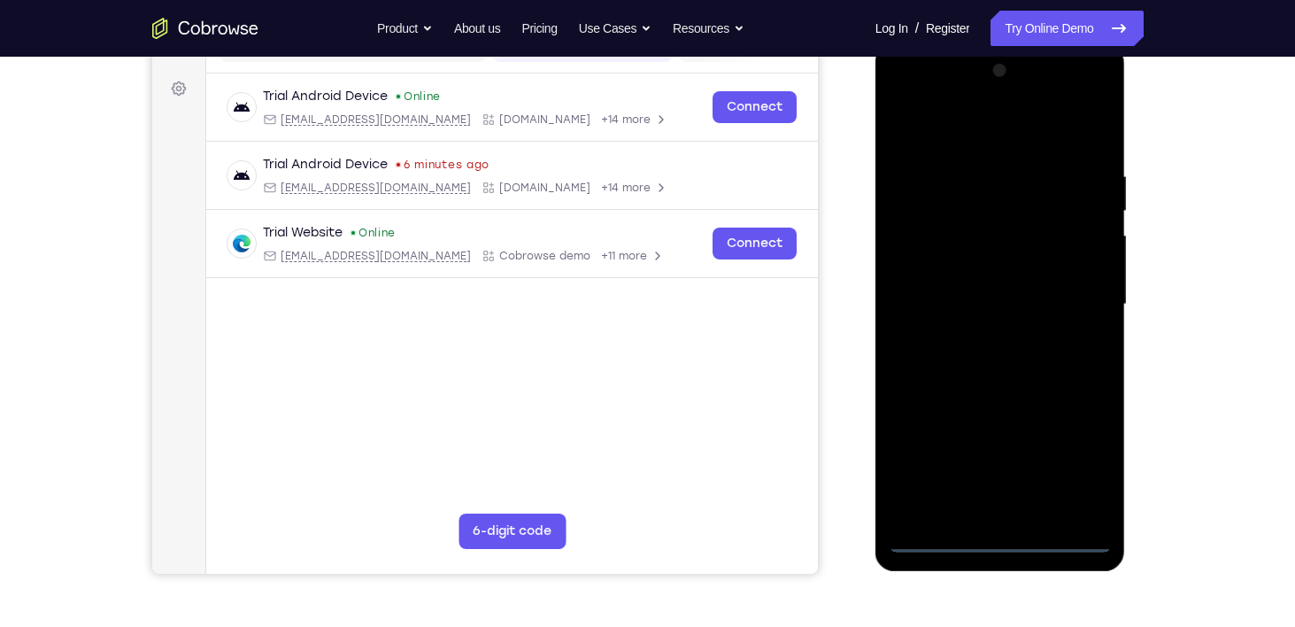
click at [1003, 546] on div at bounding box center [1000, 305] width 223 height 496
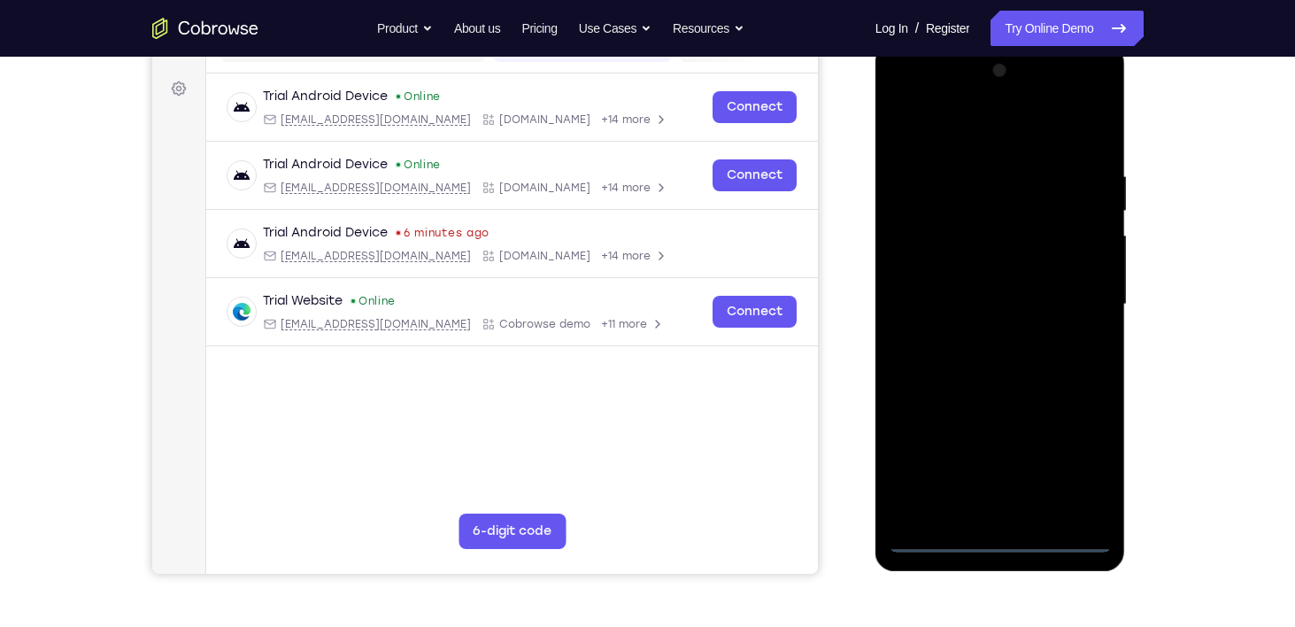
click at [1070, 463] on div at bounding box center [1000, 305] width 223 height 496
click at [921, 140] on div at bounding box center [1000, 305] width 223 height 496
click at [1079, 298] on div at bounding box center [1000, 305] width 223 height 496
click at [978, 514] on div at bounding box center [1000, 305] width 223 height 496
click at [989, 289] on div at bounding box center [1000, 305] width 223 height 496
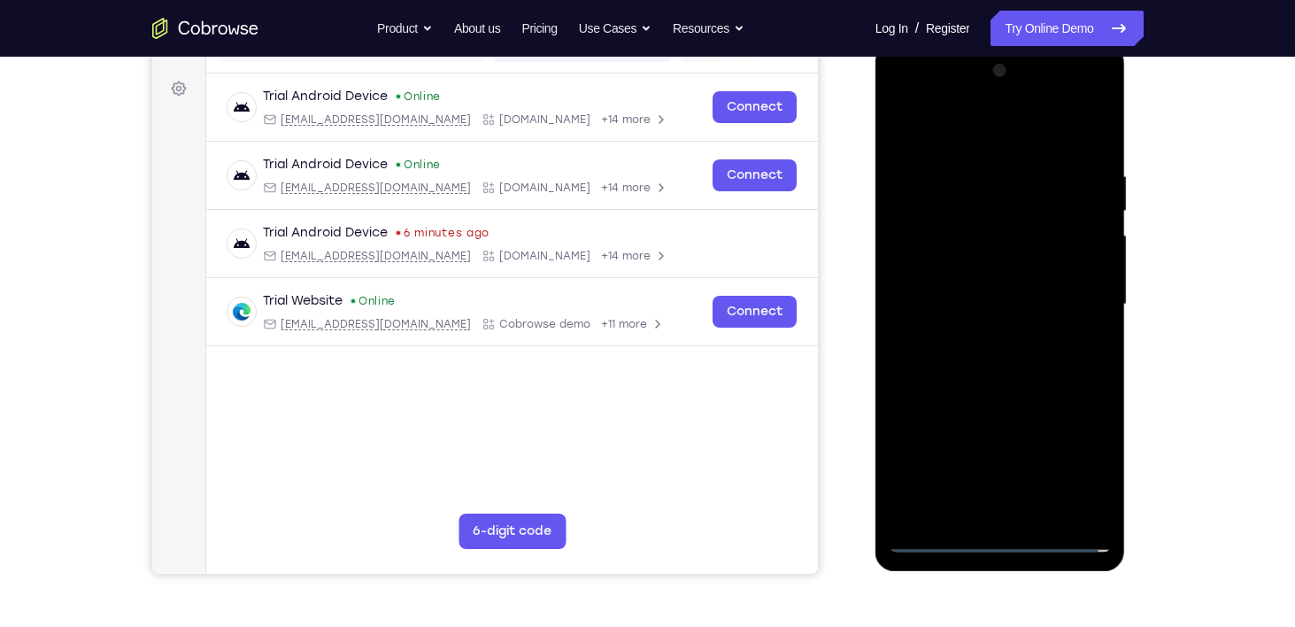
click at [1007, 274] on div at bounding box center [1000, 305] width 223 height 496
click at [1003, 302] on div at bounding box center [1000, 305] width 223 height 496
click at [989, 366] on div at bounding box center [1000, 305] width 223 height 496
click at [996, 359] on div at bounding box center [1000, 305] width 223 height 496
click at [1091, 150] on div at bounding box center [1000, 305] width 223 height 496
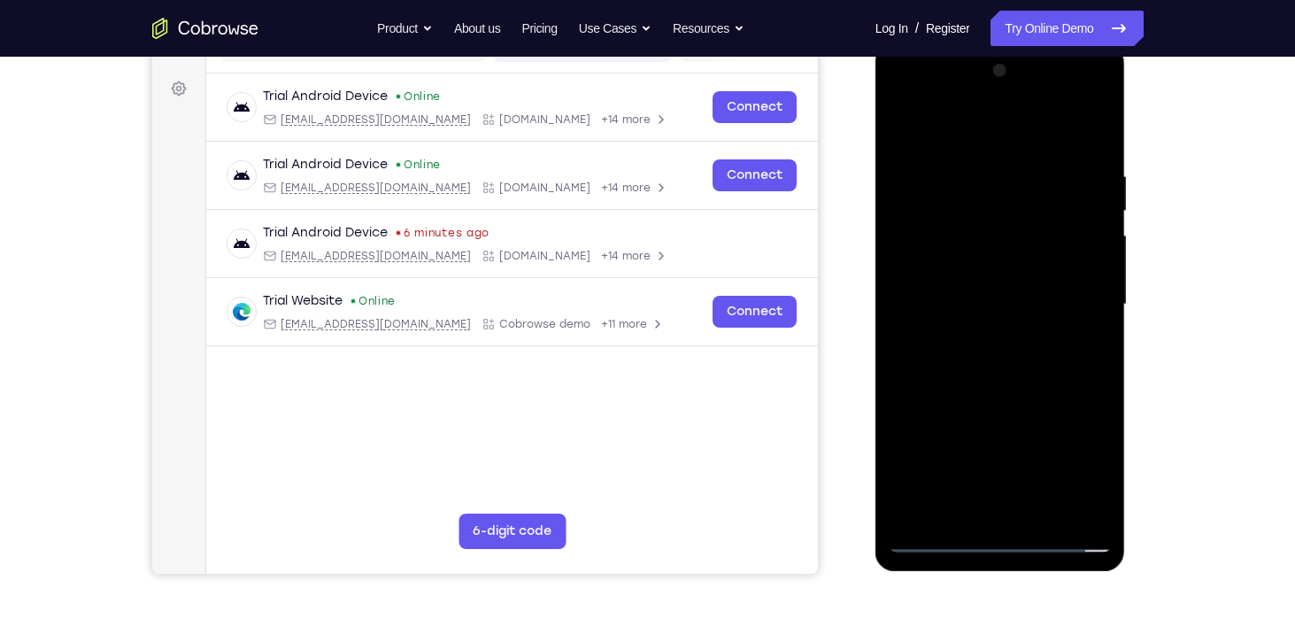
drag, startPoint x: 1024, startPoint y: 358, endPoint x: 1023, endPoint y: 320, distance: 38.1
click at [1023, 320] on div at bounding box center [1000, 305] width 223 height 496
drag, startPoint x: 972, startPoint y: 389, endPoint x: 971, endPoint y: 312, distance: 77.9
click at [971, 312] on div at bounding box center [1000, 305] width 223 height 496
click at [899, 435] on div at bounding box center [1000, 305] width 223 height 496
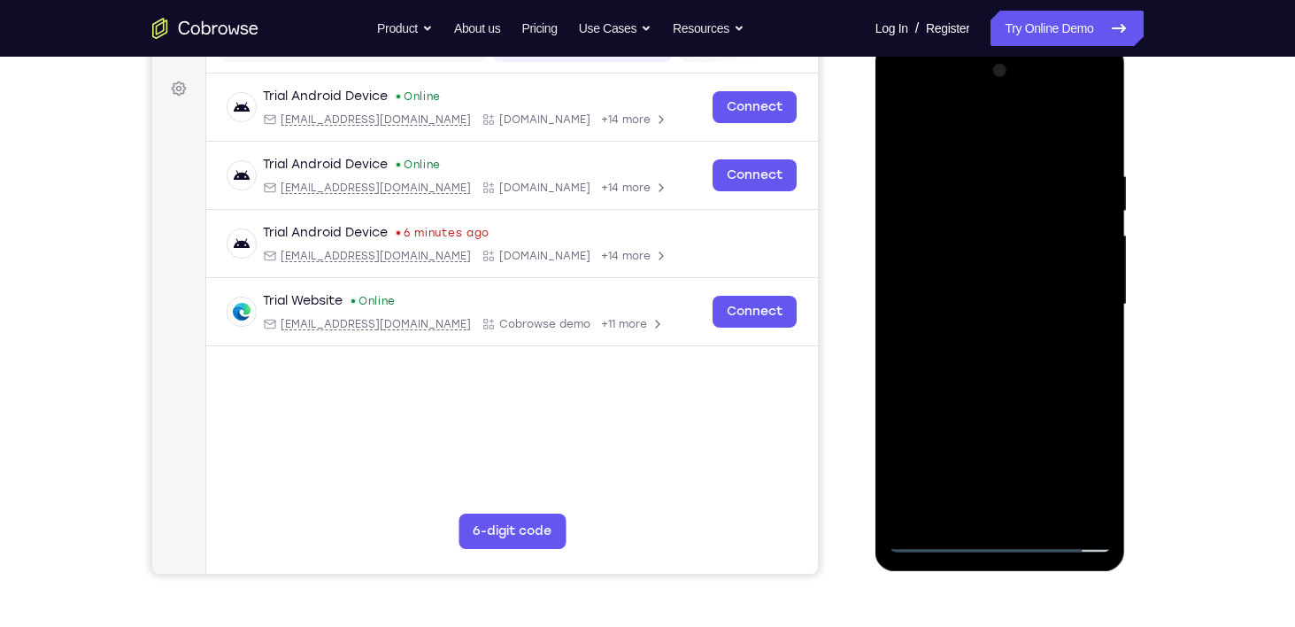
click at [1039, 508] on div at bounding box center [1000, 305] width 223 height 496
click at [1014, 398] on div at bounding box center [1000, 305] width 223 height 496
click at [982, 253] on div at bounding box center [1000, 305] width 223 height 496
click at [960, 508] on div at bounding box center [1000, 305] width 223 height 496
click at [1049, 407] on div at bounding box center [1000, 305] width 223 height 496
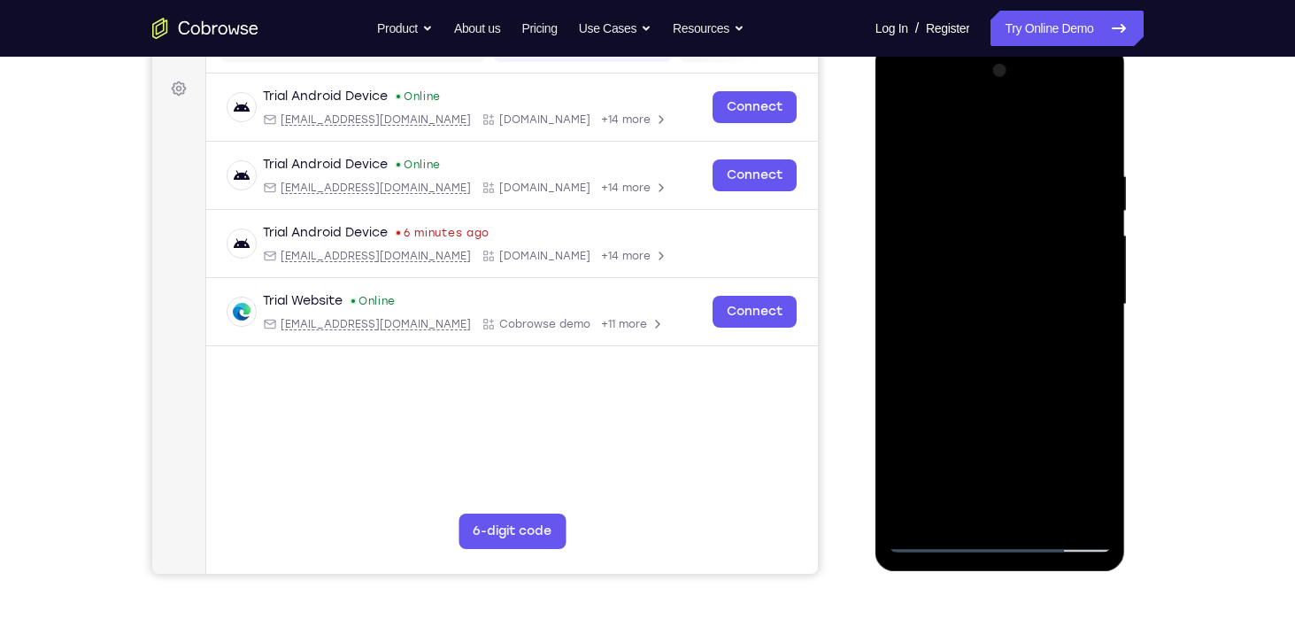
click at [918, 454] on div at bounding box center [1000, 305] width 223 height 496
click at [1081, 331] on div at bounding box center [1000, 305] width 223 height 496
click at [906, 125] on div at bounding box center [1000, 305] width 223 height 496
drag, startPoint x: 987, startPoint y: 191, endPoint x: 973, endPoint y: 324, distance: 133.5
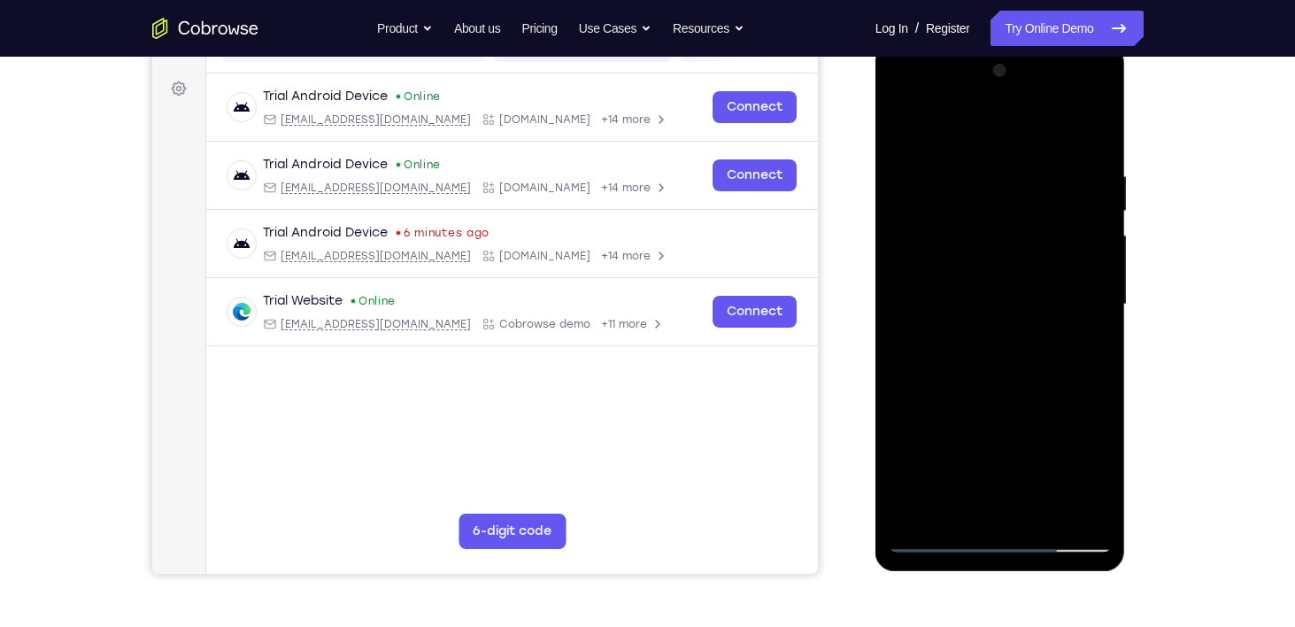
click at [973, 324] on div at bounding box center [1000, 305] width 223 height 496
drag, startPoint x: 1000, startPoint y: 204, endPoint x: 992, endPoint y: 367, distance: 164.0
click at [992, 367] on div at bounding box center [1000, 305] width 223 height 496
drag, startPoint x: 1003, startPoint y: 412, endPoint x: 991, endPoint y: 274, distance: 138.6
click at [991, 274] on div at bounding box center [1000, 305] width 223 height 496
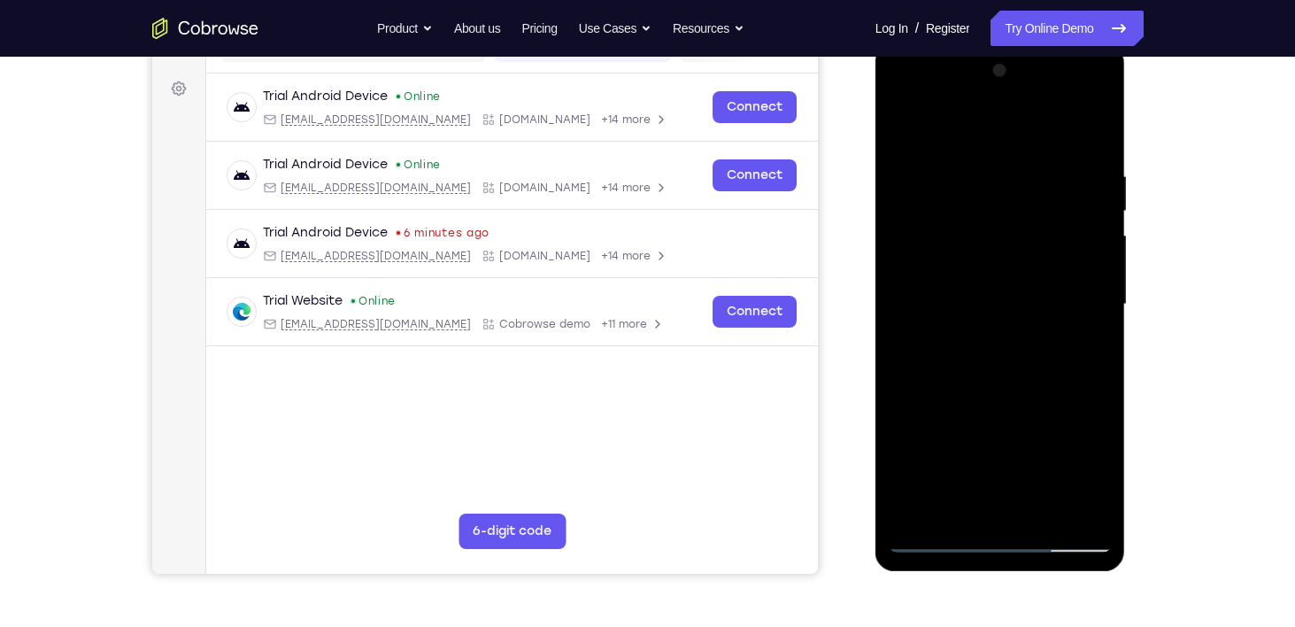
drag, startPoint x: 991, startPoint y: 274, endPoint x: 979, endPoint y: 423, distance: 149.2
click at [979, 423] on div at bounding box center [1000, 305] width 223 height 496
click at [1099, 511] on div at bounding box center [1000, 305] width 223 height 496
click at [1042, 508] on div at bounding box center [1000, 305] width 223 height 496
click at [975, 242] on div at bounding box center [1000, 305] width 223 height 496
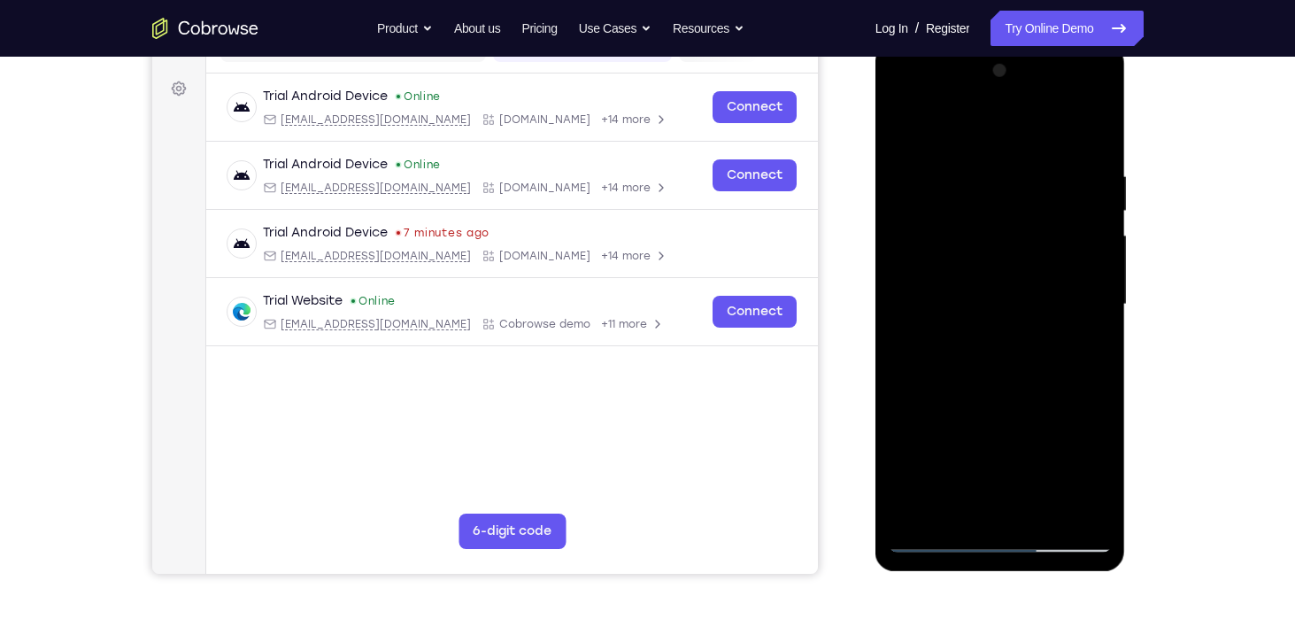
click at [1105, 473] on div at bounding box center [1000, 305] width 223 height 496
click at [1103, 473] on div at bounding box center [1000, 305] width 223 height 496
click at [1085, 349] on div at bounding box center [1000, 305] width 223 height 496
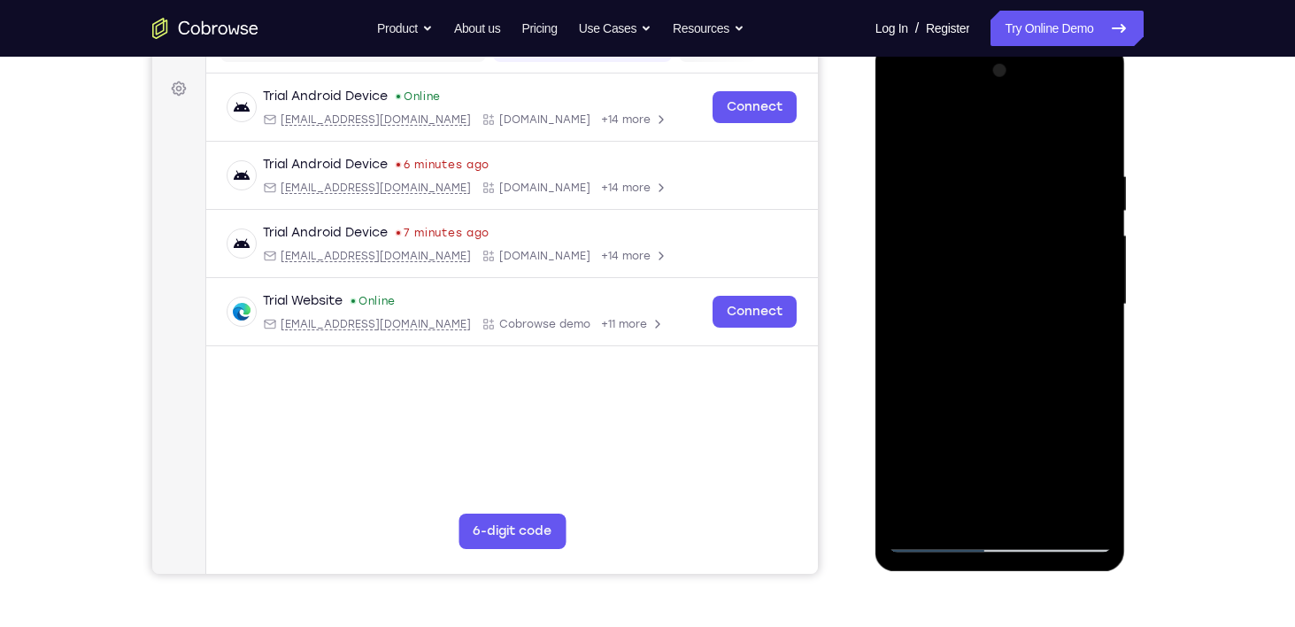
click at [893, 136] on div at bounding box center [1000, 305] width 223 height 496
click at [991, 253] on div at bounding box center [1000, 305] width 223 height 496
click at [899, 129] on div at bounding box center [1000, 305] width 223 height 496
drag, startPoint x: 946, startPoint y: 486, endPoint x: 936, endPoint y: 266, distance: 220.7
click at [936, 266] on div at bounding box center [1000, 305] width 223 height 496
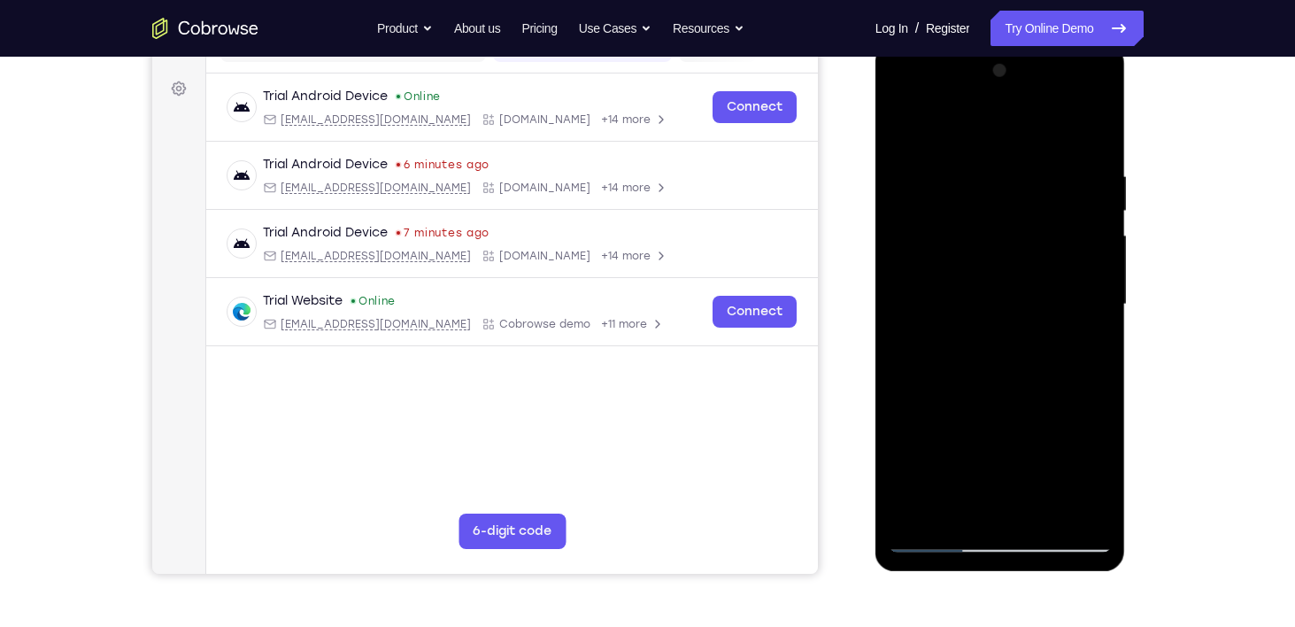
click at [954, 309] on div at bounding box center [1000, 305] width 223 height 496
click at [992, 433] on div at bounding box center [1000, 305] width 223 height 496
click at [960, 126] on div at bounding box center [1000, 305] width 223 height 496
click at [900, 122] on div at bounding box center [1000, 305] width 223 height 496
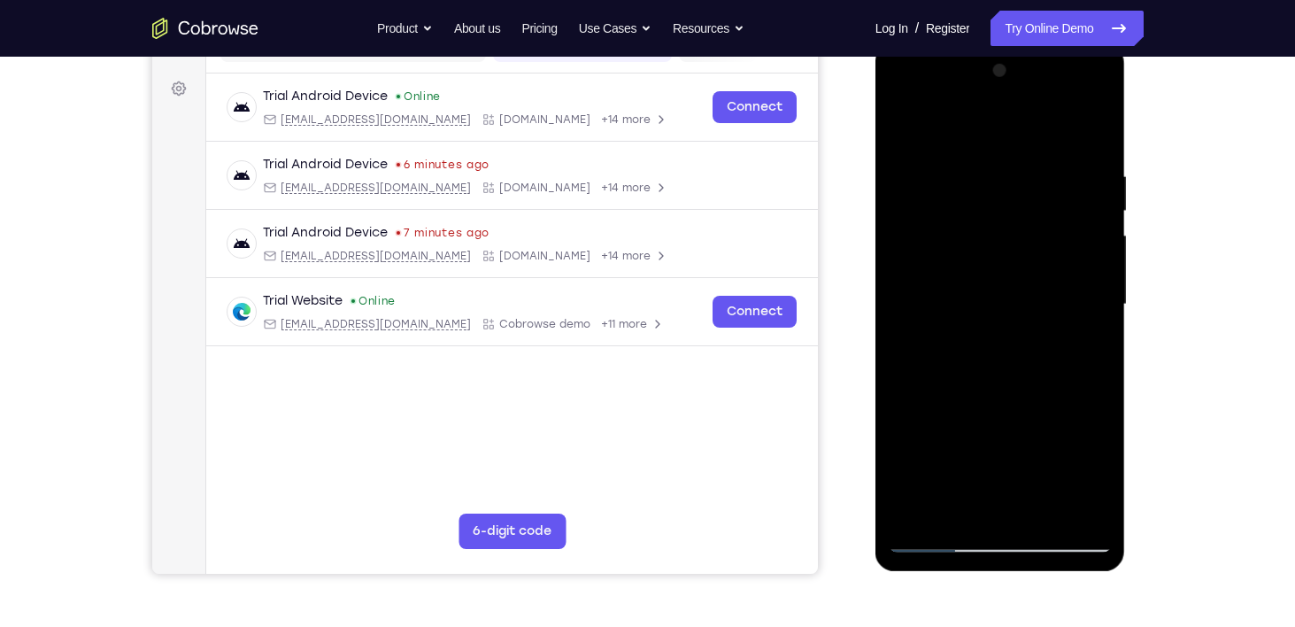
click at [982, 245] on div at bounding box center [1000, 305] width 223 height 496
click at [1091, 349] on div at bounding box center [1000, 305] width 223 height 496
click at [1097, 474] on div at bounding box center [1000, 305] width 223 height 496
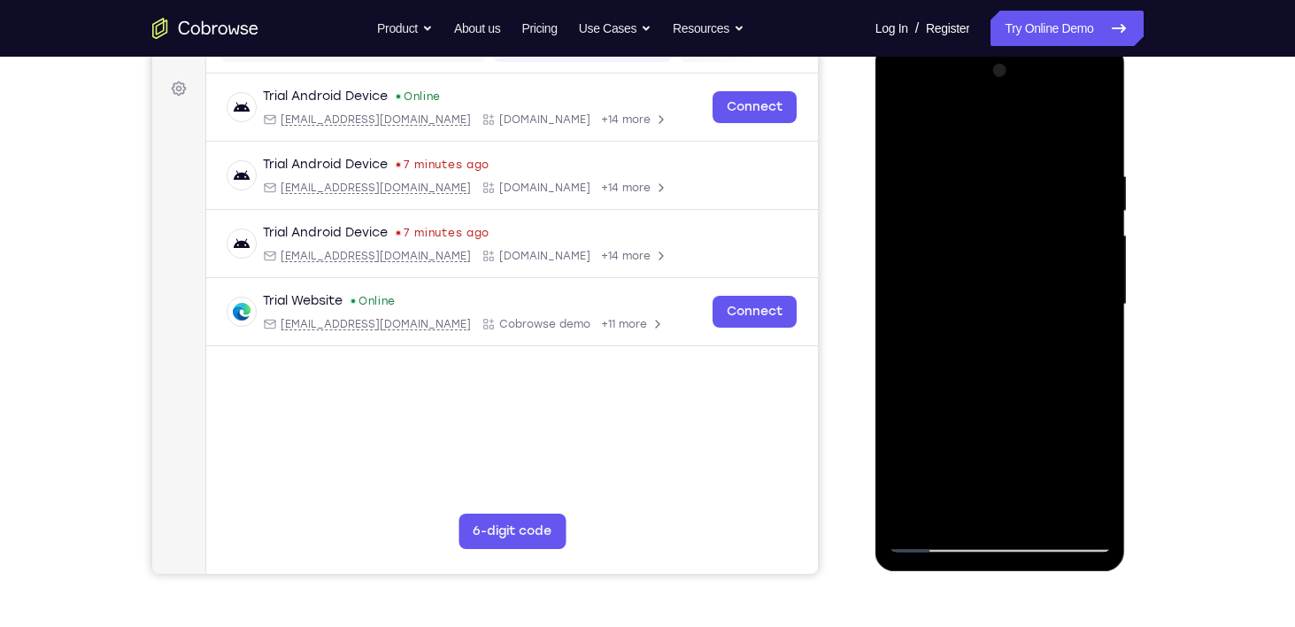
click at [1097, 474] on div at bounding box center [1000, 305] width 223 height 496
click at [1085, 349] on div at bounding box center [1000, 305] width 223 height 496
click at [905, 129] on div at bounding box center [1000, 305] width 223 height 496
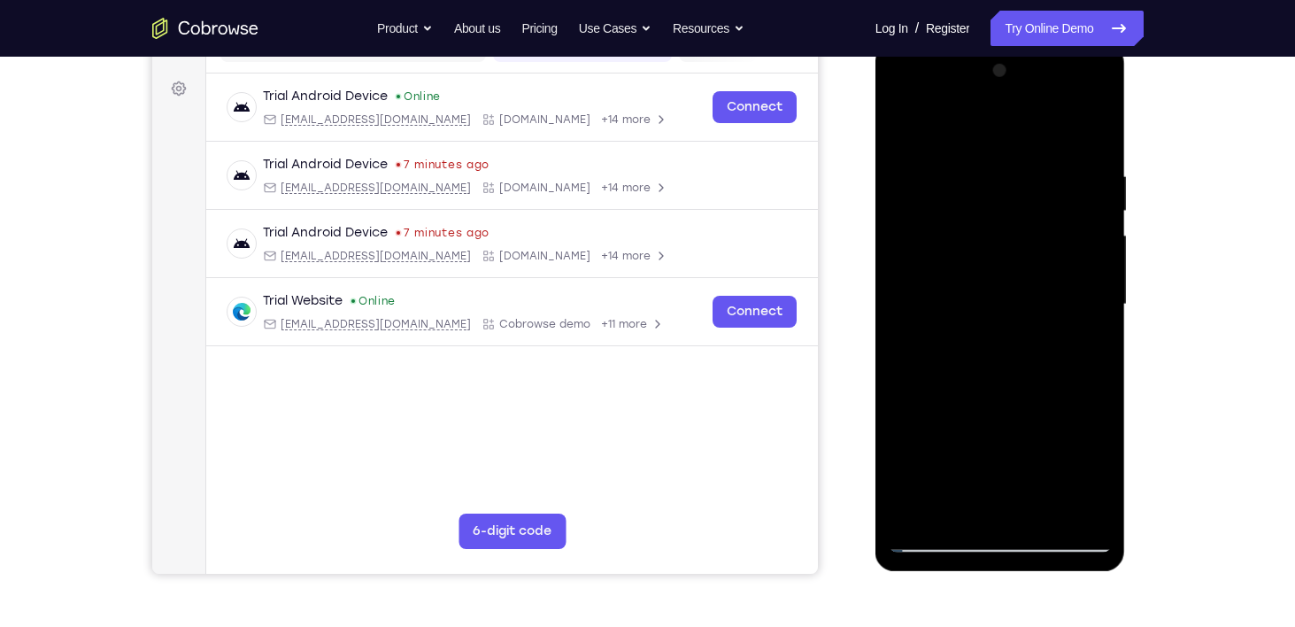
click at [1035, 338] on div at bounding box center [1000, 305] width 223 height 496
click at [964, 476] on div at bounding box center [1000, 305] width 223 height 496
click at [1014, 474] on div at bounding box center [1000, 305] width 223 height 496
click at [962, 457] on div at bounding box center [1000, 305] width 223 height 496
click at [905, 129] on div at bounding box center [1000, 305] width 223 height 496
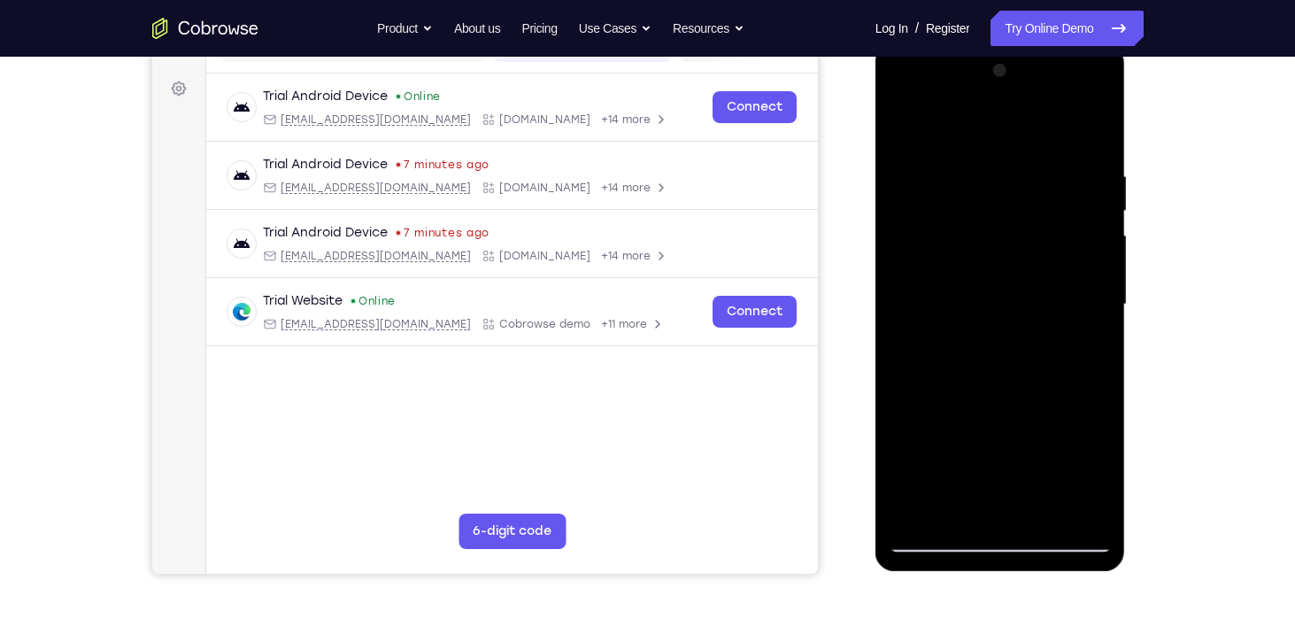
click at [905, 129] on div at bounding box center [1000, 305] width 223 height 496
click at [1049, 519] on div at bounding box center [1000, 305] width 223 height 496
click at [986, 257] on div at bounding box center [1000, 305] width 223 height 496
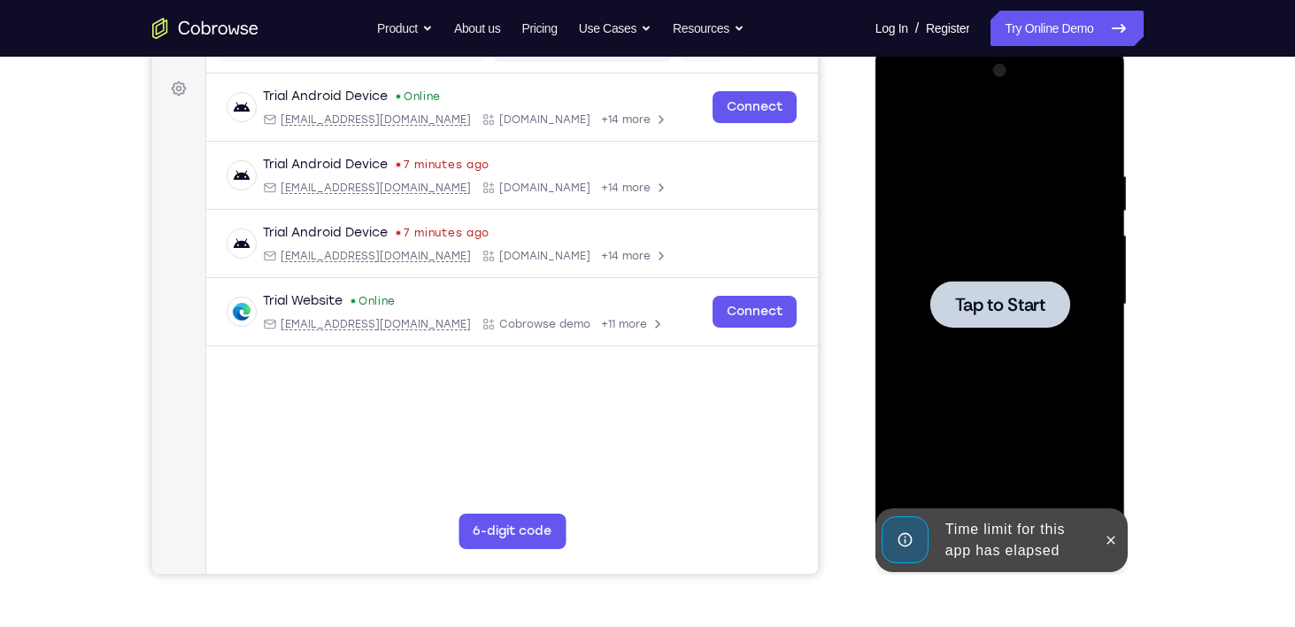
click at [992, 239] on div at bounding box center [1000, 305] width 223 height 496
click at [1113, 529] on button at bounding box center [1111, 540] width 28 height 28
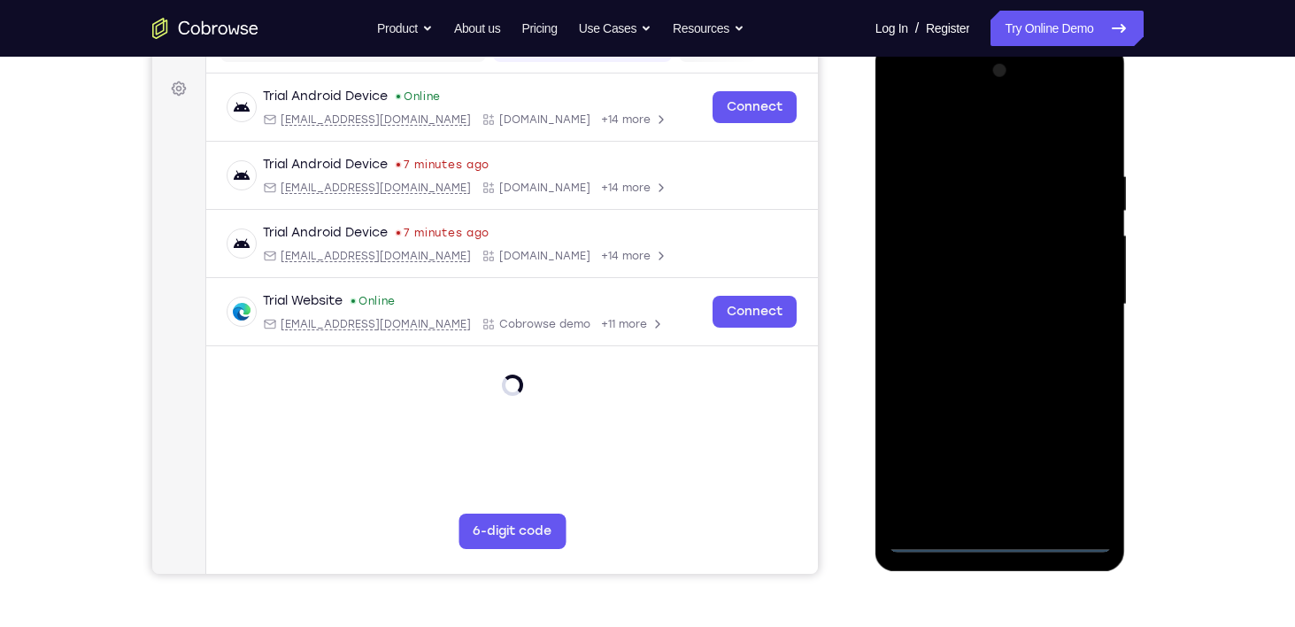
click at [1002, 537] on div at bounding box center [1000, 305] width 223 height 496
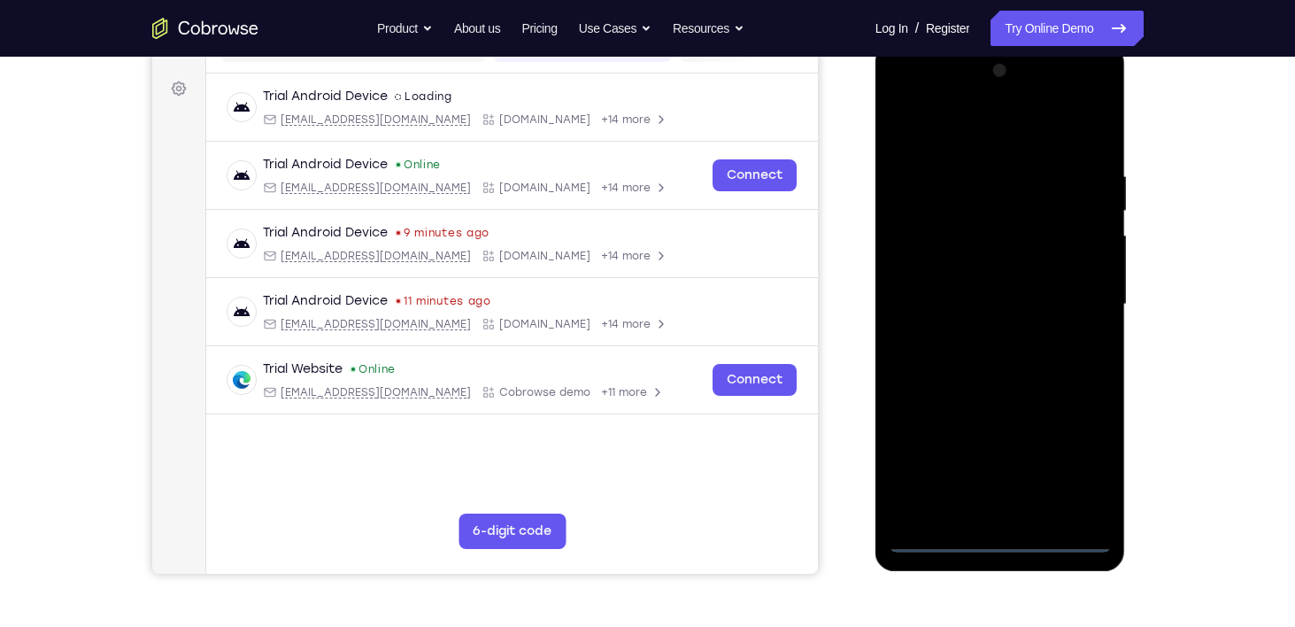
click at [1077, 471] on div at bounding box center [1000, 305] width 223 height 496
click at [906, 128] on div at bounding box center [1000, 305] width 223 height 496
click at [1068, 301] on div at bounding box center [1000, 305] width 223 height 496
click at [982, 337] on div at bounding box center [1000, 305] width 223 height 496
click at [983, 281] on div at bounding box center [1000, 305] width 223 height 496
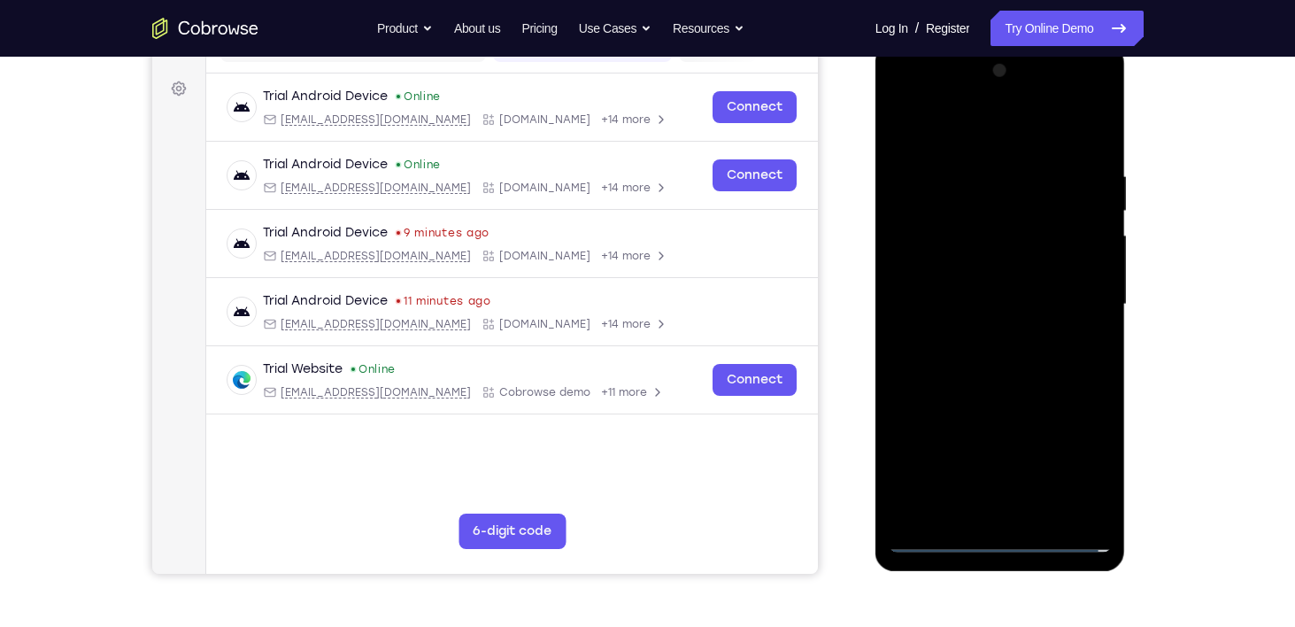
click at [992, 275] on div at bounding box center [1000, 305] width 223 height 496
click at [1093, 269] on div at bounding box center [1000, 305] width 223 height 496
click at [1008, 303] on div at bounding box center [1000, 305] width 223 height 496
click at [1003, 358] on div at bounding box center [1000, 305] width 223 height 496
click at [1003, 356] on div at bounding box center [1000, 305] width 223 height 496
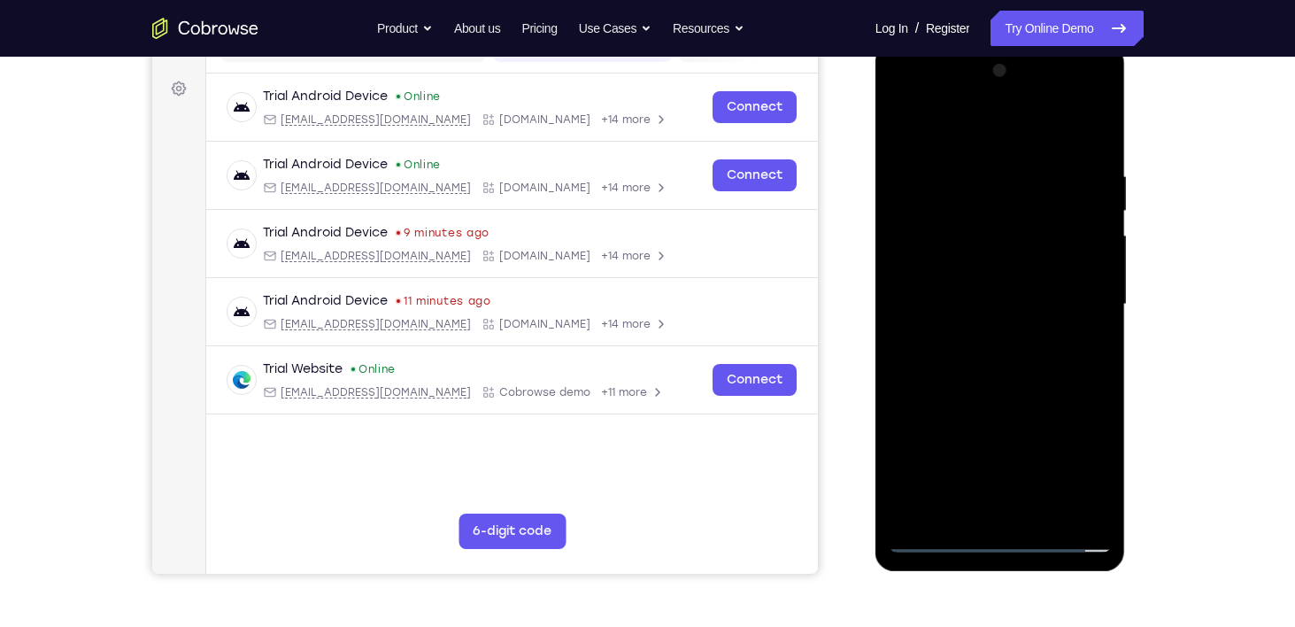
click at [1049, 512] on div at bounding box center [1000, 305] width 223 height 496
click at [1024, 388] on div at bounding box center [1000, 305] width 223 height 496
click at [1045, 508] on div at bounding box center [1000, 305] width 223 height 496
click at [1026, 394] on div at bounding box center [1000, 305] width 223 height 496
click at [999, 256] on div at bounding box center [1000, 305] width 223 height 496
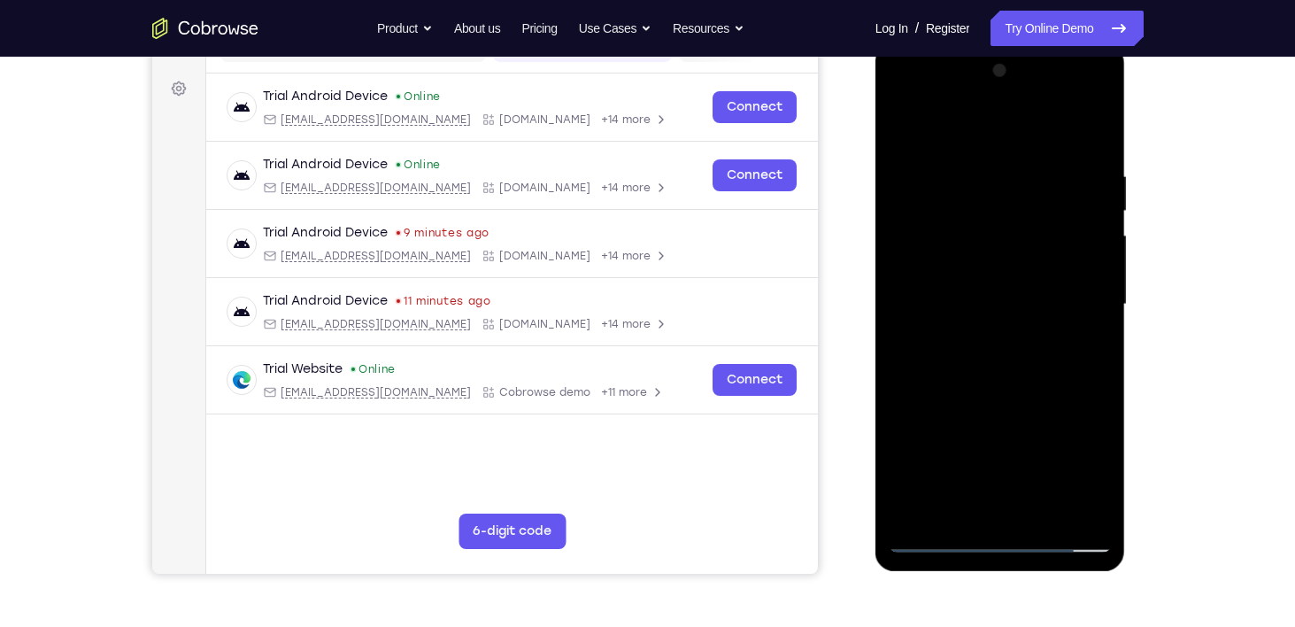
click at [1086, 352] on div at bounding box center [1000, 305] width 223 height 496
click at [1086, 349] on div at bounding box center [1000, 305] width 223 height 496
click at [902, 129] on div at bounding box center [1000, 305] width 223 height 496
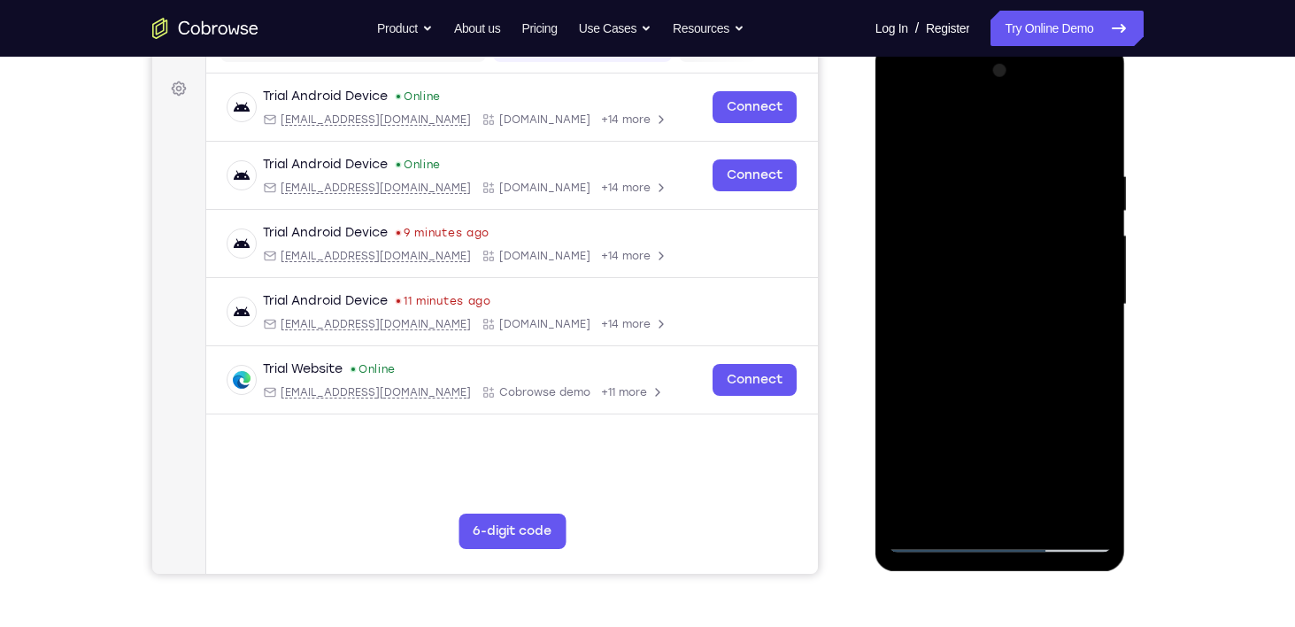
click at [975, 176] on div at bounding box center [1000, 305] width 223 height 496
click at [1094, 129] on div at bounding box center [1000, 305] width 223 height 496
click at [1044, 513] on div at bounding box center [1000, 305] width 223 height 496
click at [968, 258] on div at bounding box center [1000, 305] width 223 height 496
click at [903, 126] on div at bounding box center [1000, 305] width 223 height 496
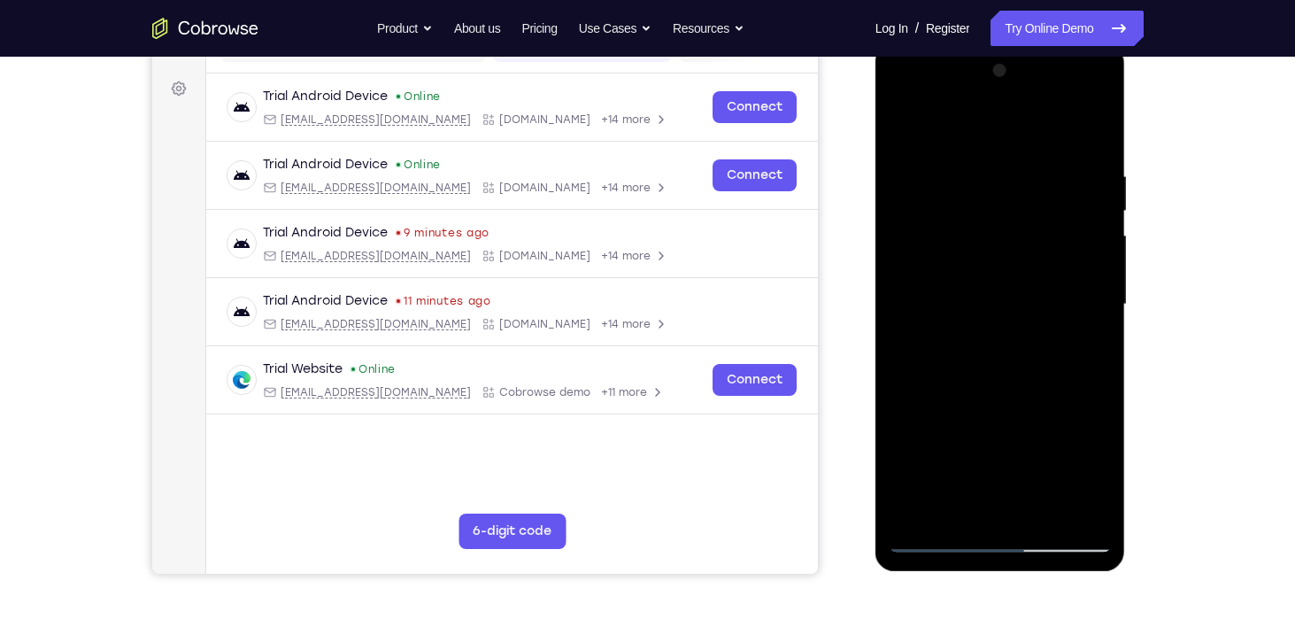
drag, startPoint x: 971, startPoint y: 471, endPoint x: 964, endPoint y: 299, distance: 171.9
click at [964, 299] on div at bounding box center [1000, 305] width 223 height 496
drag, startPoint x: 975, startPoint y: 489, endPoint x: 986, endPoint y: 246, distance: 242.8
click at [986, 246] on div at bounding box center [1000, 305] width 223 height 496
drag, startPoint x: 993, startPoint y: 470, endPoint x: 999, endPoint y: 335, distance: 135.6
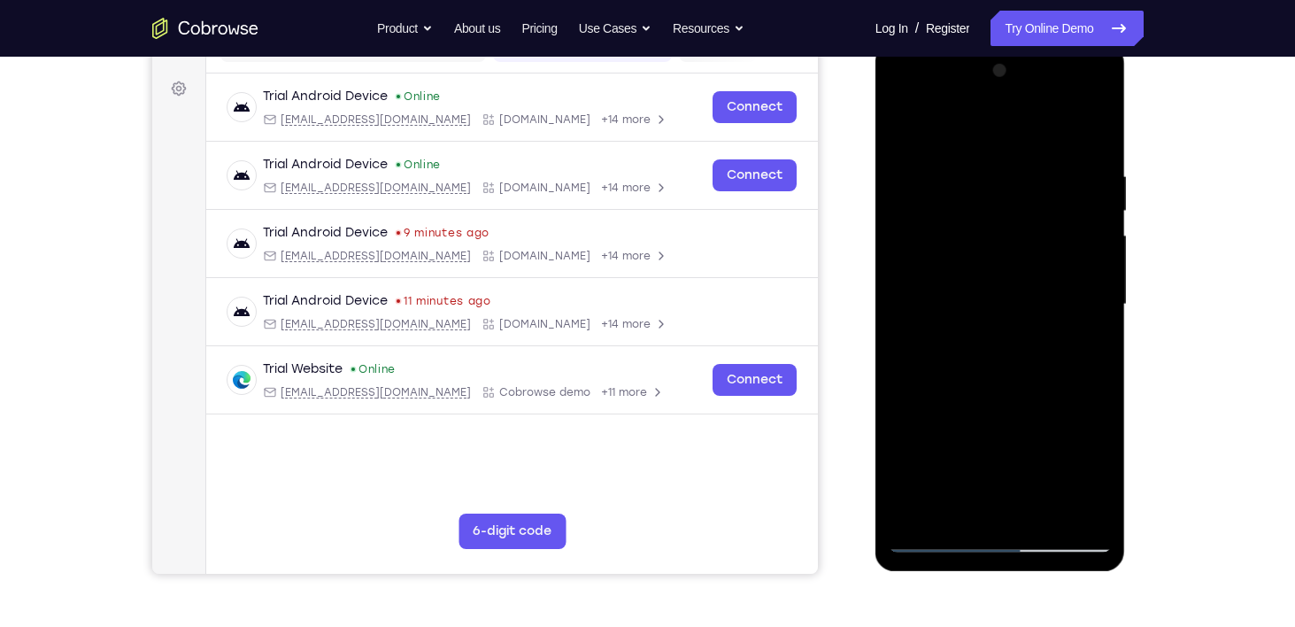
click at [999, 335] on div at bounding box center [1000, 305] width 223 height 496
drag, startPoint x: 982, startPoint y: 450, endPoint x: 985, endPoint y: 329, distance: 120.4
click at [985, 329] on div at bounding box center [1000, 305] width 223 height 496
drag, startPoint x: 983, startPoint y: 445, endPoint x: 991, endPoint y: 305, distance: 140.0
click at [991, 305] on div at bounding box center [1000, 305] width 223 height 496
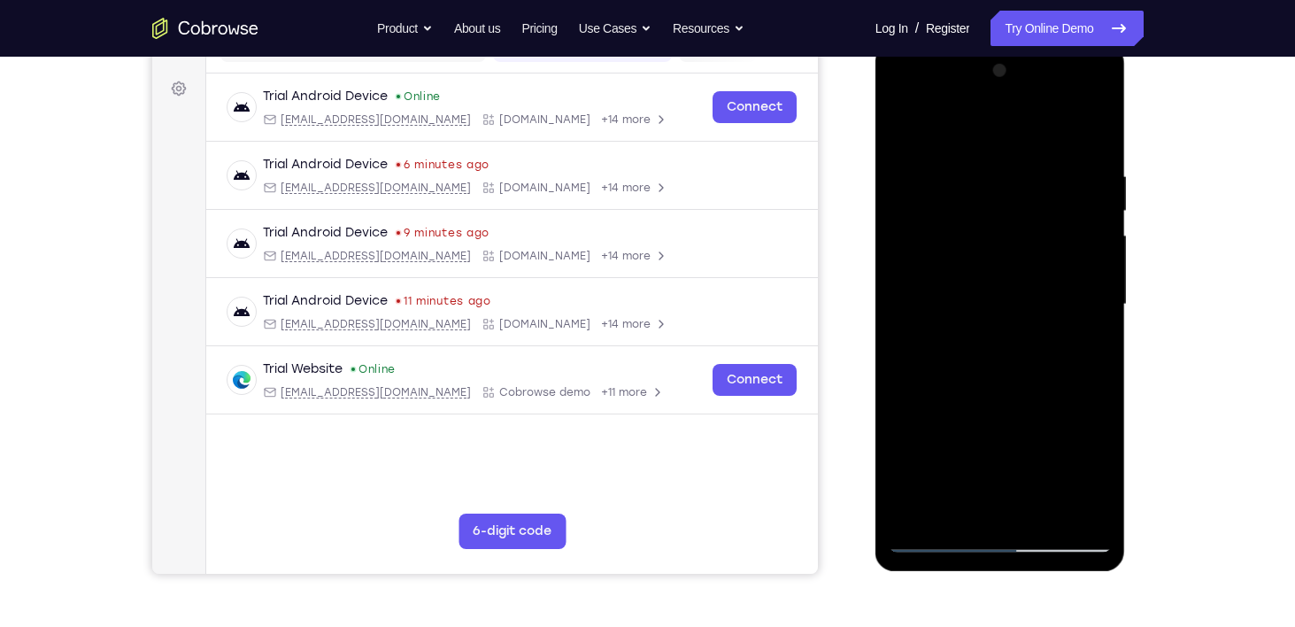
drag, startPoint x: 969, startPoint y: 455, endPoint x: 989, endPoint y: 285, distance: 171.1
click at [989, 285] on div at bounding box center [1000, 305] width 223 height 496
drag, startPoint x: 980, startPoint y: 424, endPoint x: 989, endPoint y: 319, distance: 105.7
click at [989, 319] on div at bounding box center [1000, 305] width 223 height 496
drag, startPoint x: 977, startPoint y: 452, endPoint x: 979, endPoint y: 405, distance: 46.9
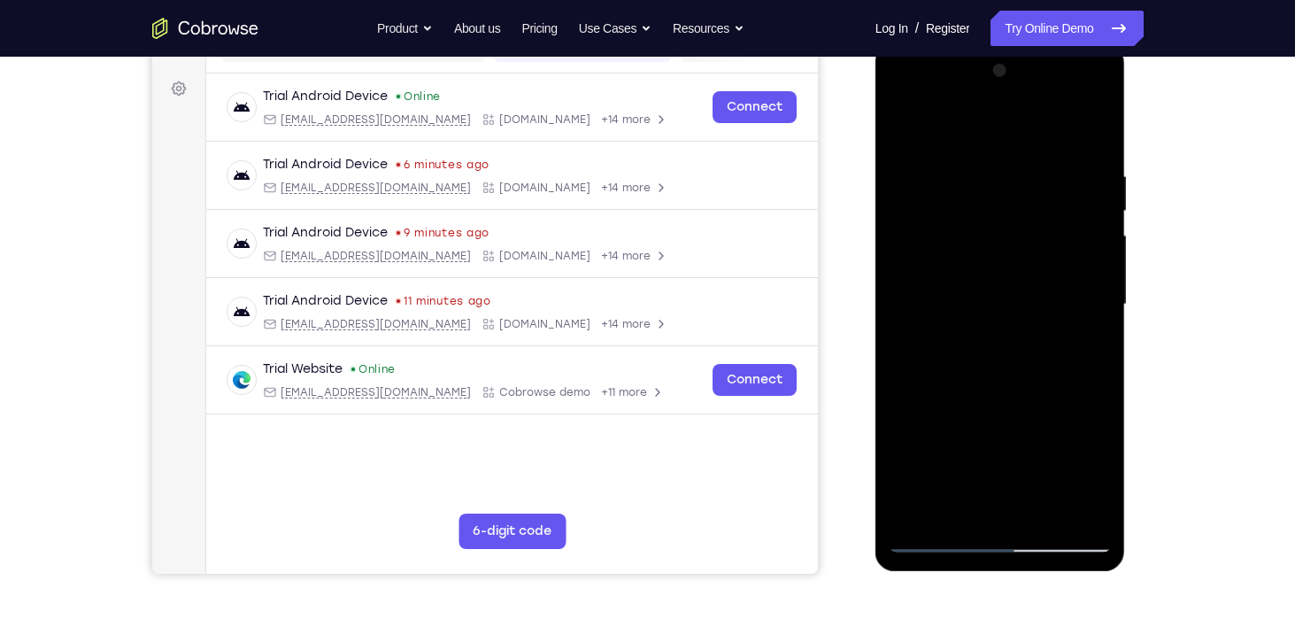
click at [979, 405] on div at bounding box center [1000, 305] width 223 height 496
drag, startPoint x: 978, startPoint y: 495, endPoint x: 985, endPoint y: 423, distance: 72.0
click at [985, 423] on div at bounding box center [1000, 305] width 223 height 496
drag, startPoint x: 972, startPoint y: 474, endPoint x: 982, endPoint y: 405, distance: 69.7
click at [982, 405] on div at bounding box center [1000, 305] width 223 height 496
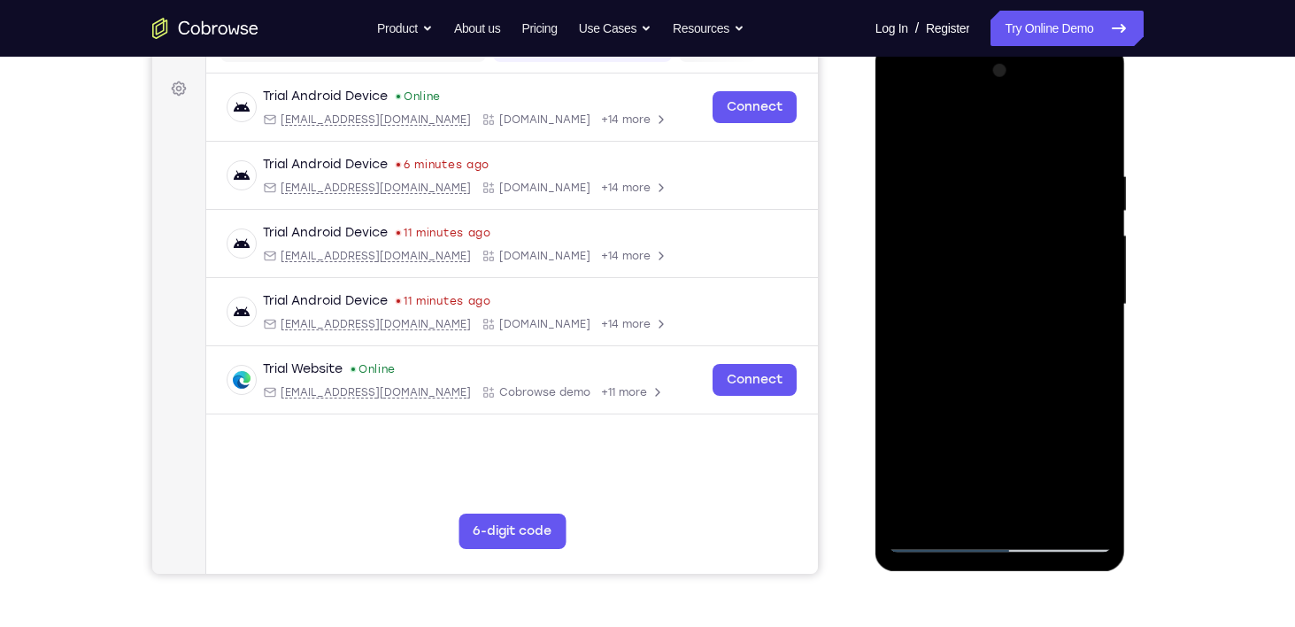
drag, startPoint x: 976, startPoint y: 448, endPoint x: 992, endPoint y: 248, distance: 200.7
click at [992, 248] on div at bounding box center [1000, 305] width 223 height 496
drag, startPoint x: 973, startPoint y: 449, endPoint x: 960, endPoint y: 402, distance: 48.5
click at [960, 402] on div at bounding box center [1000, 305] width 223 height 496
drag, startPoint x: 968, startPoint y: 409, endPoint x: 989, endPoint y: 201, distance: 209.0
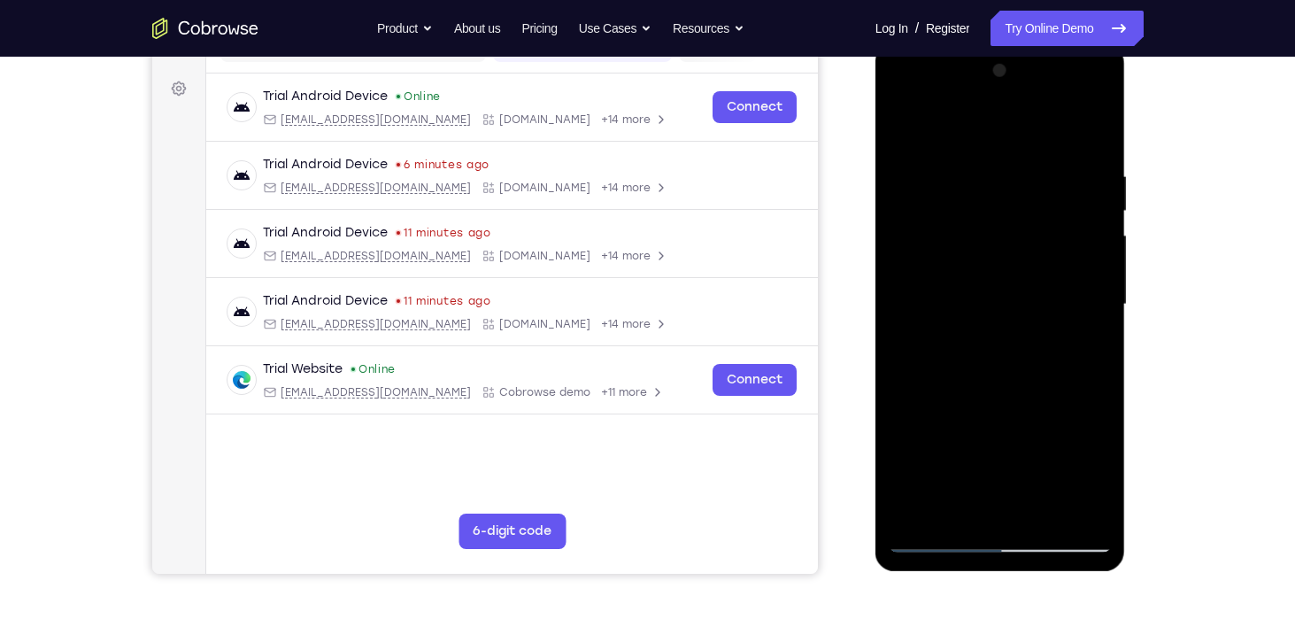
click at [989, 201] on div at bounding box center [1000, 305] width 223 height 496
drag, startPoint x: 1015, startPoint y: 358, endPoint x: 981, endPoint y: 672, distance: 315.2
click at [981, 574] on html "Online web based iOS Simulators and Android Emulators. Run iPhone, iPad, Mobile…" at bounding box center [1001, 308] width 252 height 531
drag, startPoint x: 1017, startPoint y: 420, endPoint x: 993, endPoint y: 593, distance: 175.1
click at [993, 574] on html "Online web based iOS Simulators and Android Emulators. Run iPhone, iPad, Mobile…" at bounding box center [1001, 308] width 252 height 531
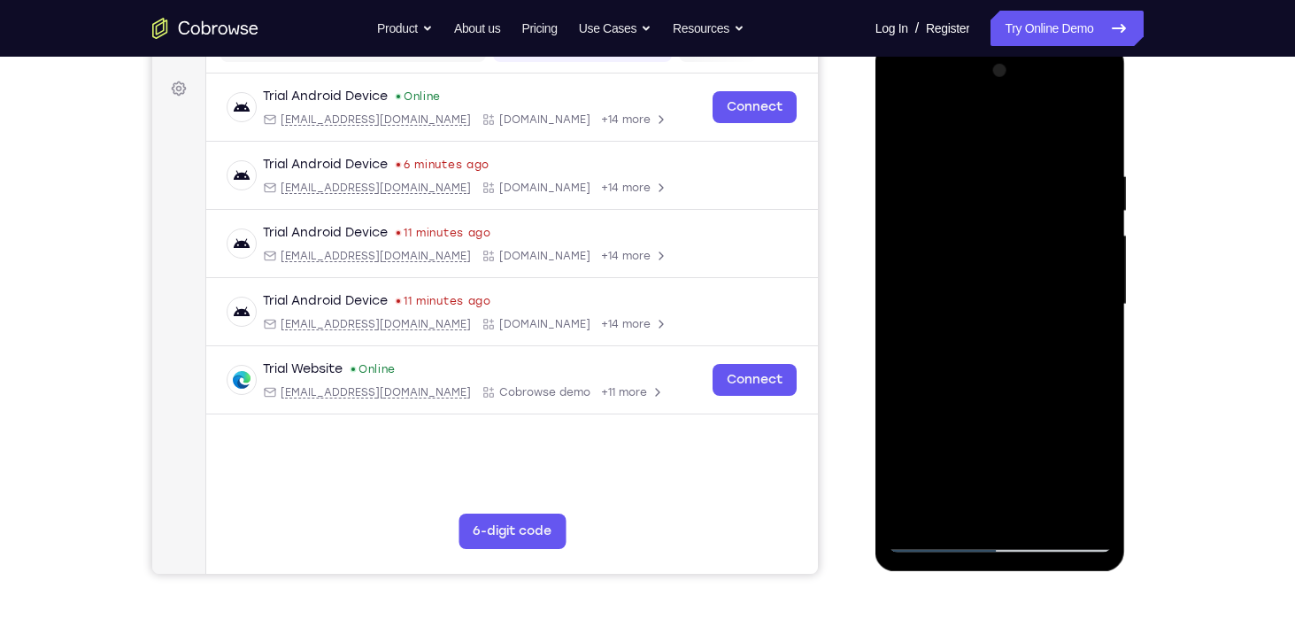
drag, startPoint x: 1017, startPoint y: 268, endPoint x: 1826, endPoint y: 639, distance: 890.0
click at [951, 574] on html "Online web based iOS Simulators and Android Emulators. Run iPhone, iPad, Mobile…" at bounding box center [1001, 308] width 252 height 531
drag, startPoint x: 1006, startPoint y: 335, endPoint x: 1837, endPoint y: 656, distance: 891.1
click at [961, 574] on html "Online web based iOS Simulators and Android Emulators. Run iPhone, iPad, Mobile…" at bounding box center [1001, 308] width 252 height 531
drag, startPoint x: 996, startPoint y: 307, endPoint x: 995, endPoint y: 457, distance: 149.6
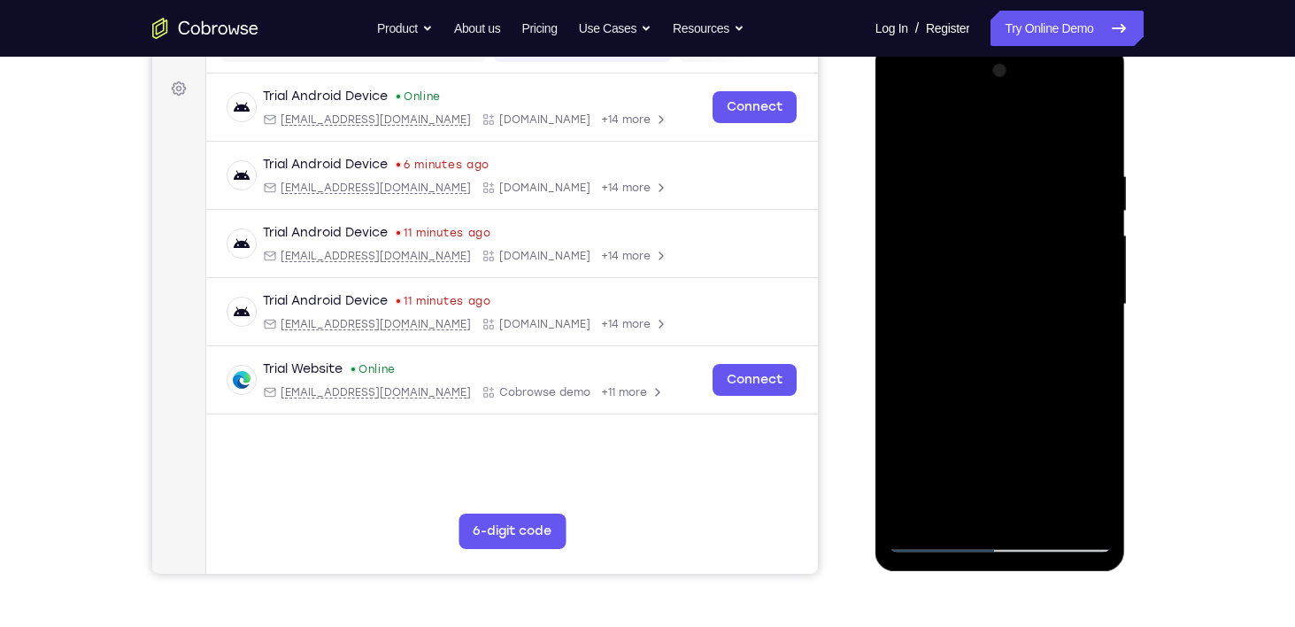
click at [995, 457] on div at bounding box center [1000, 305] width 223 height 496
click at [1000, 256] on div at bounding box center [1000, 305] width 223 height 496
click at [1084, 344] on div at bounding box center [1000, 305] width 223 height 496
click at [1099, 470] on div at bounding box center [1000, 305] width 223 height 496
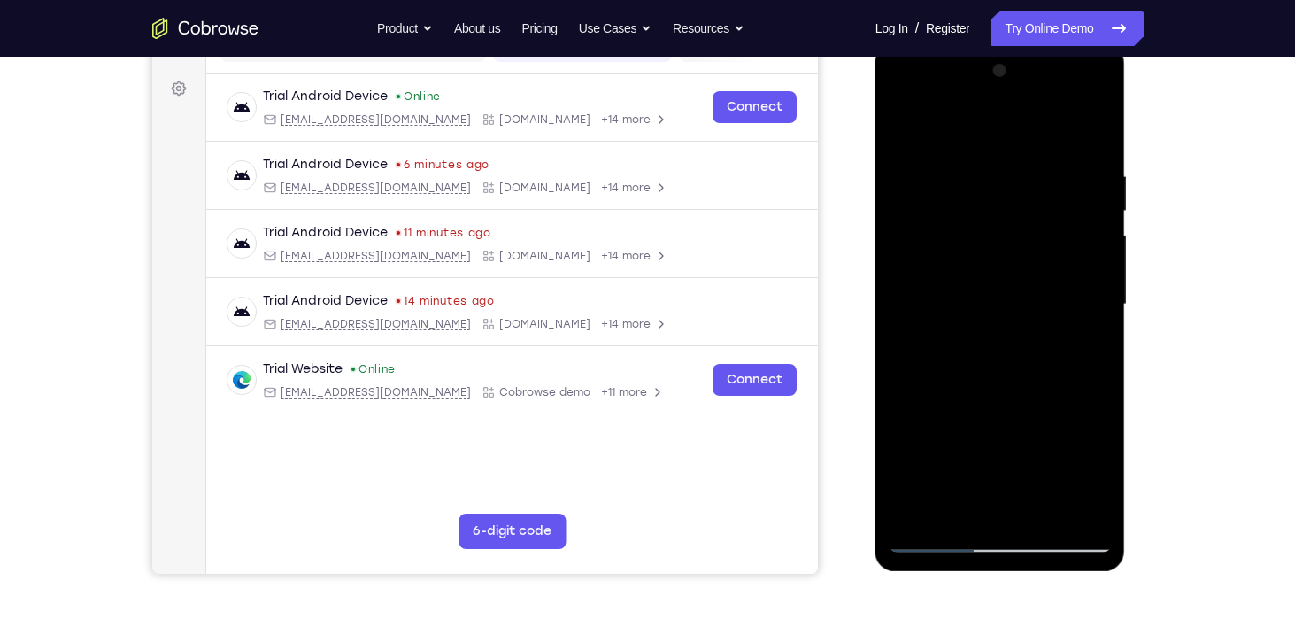
click at [1099, 470] on div at bounding box center [1000, 305] width 223 height 496
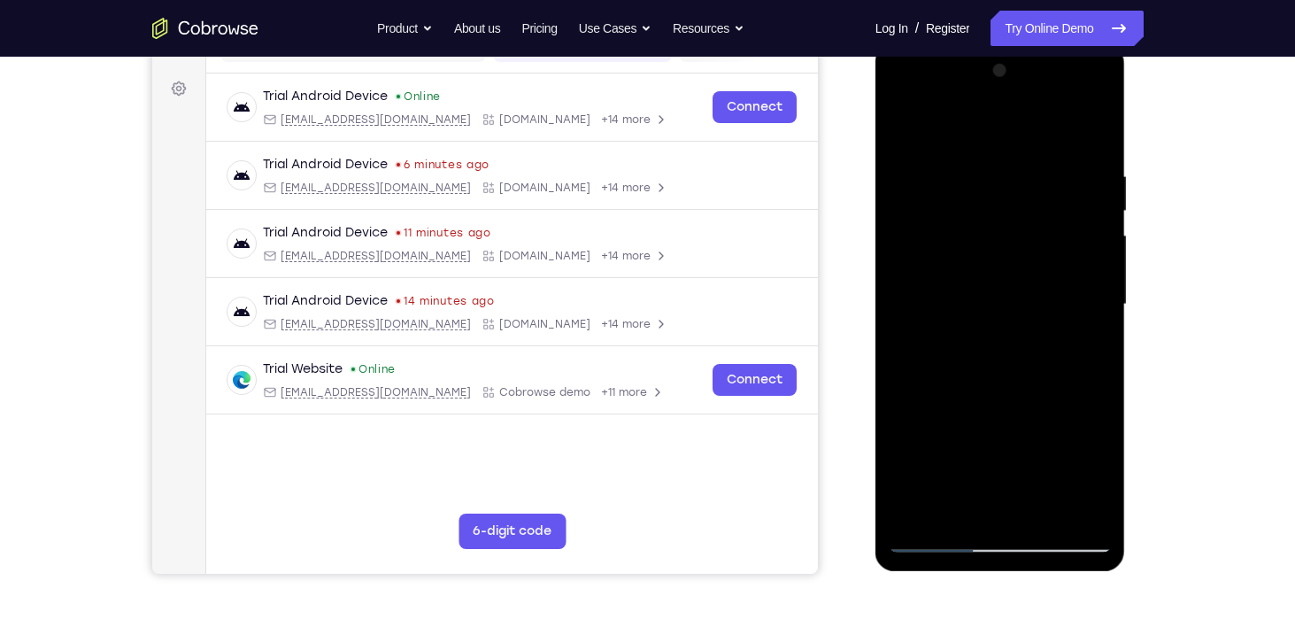
click at [1099, 470] on div at bounding box center [1000, 305] width 223 height 496
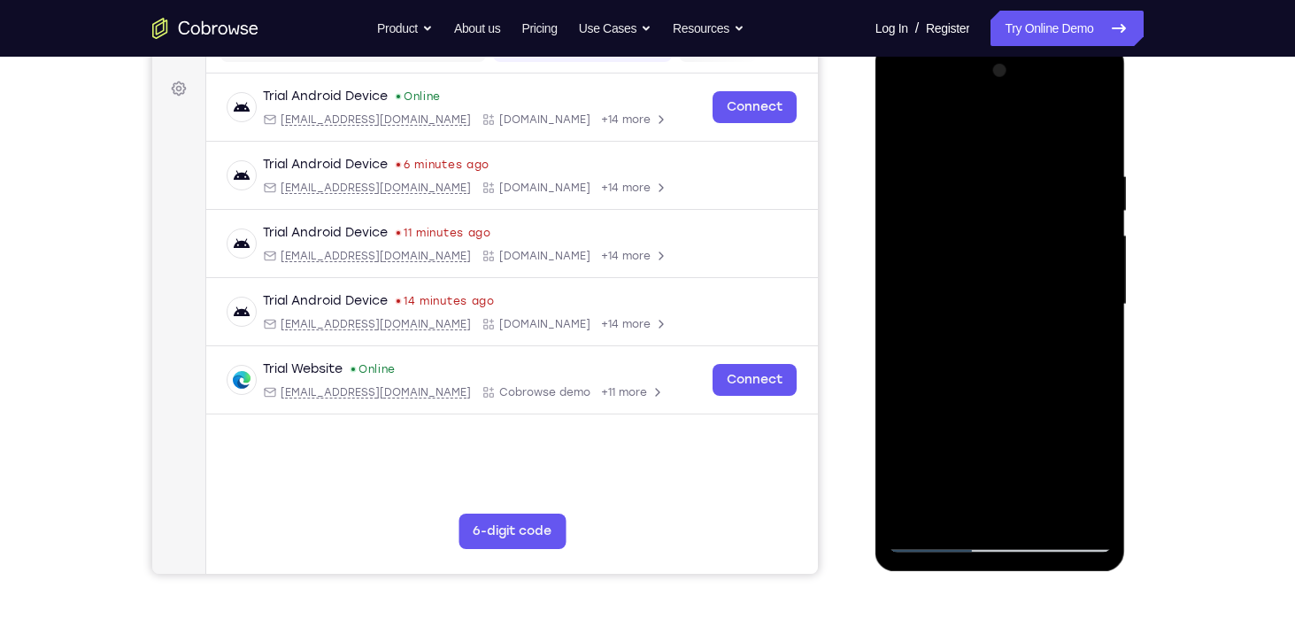
click at [1099, 470] on div at bounding box center [1000, 305] width 223 height 496
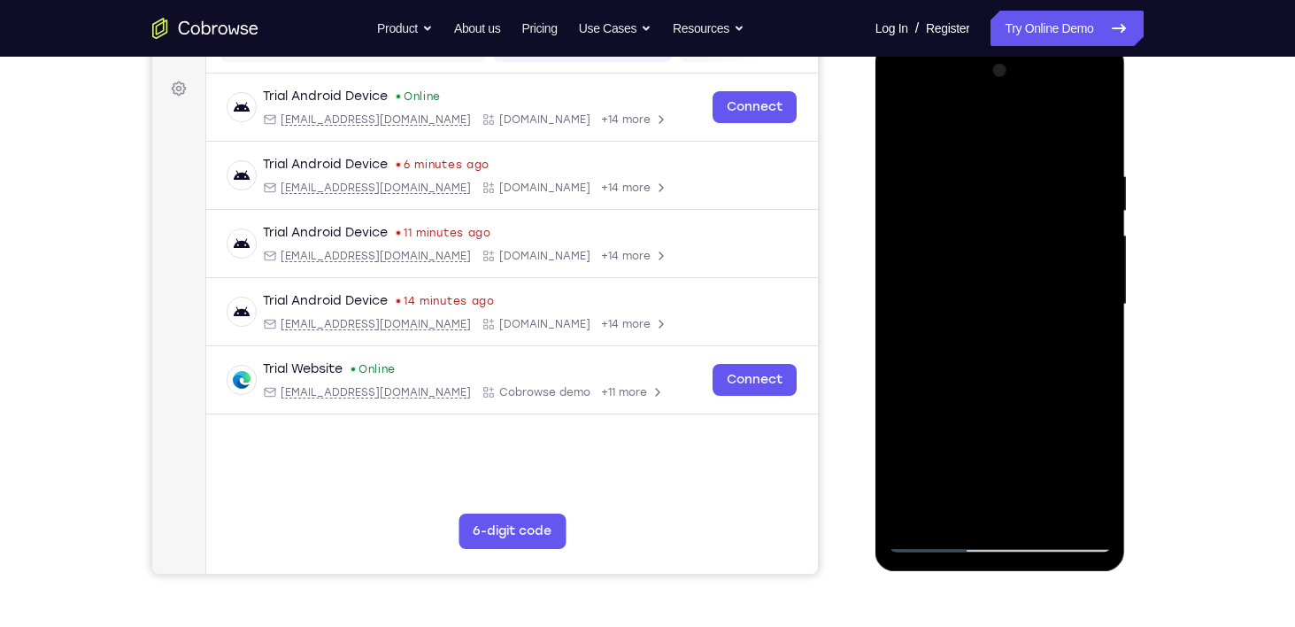
click at [1092, 468] on div at bounding box center [1000, 305] width 223 height 496
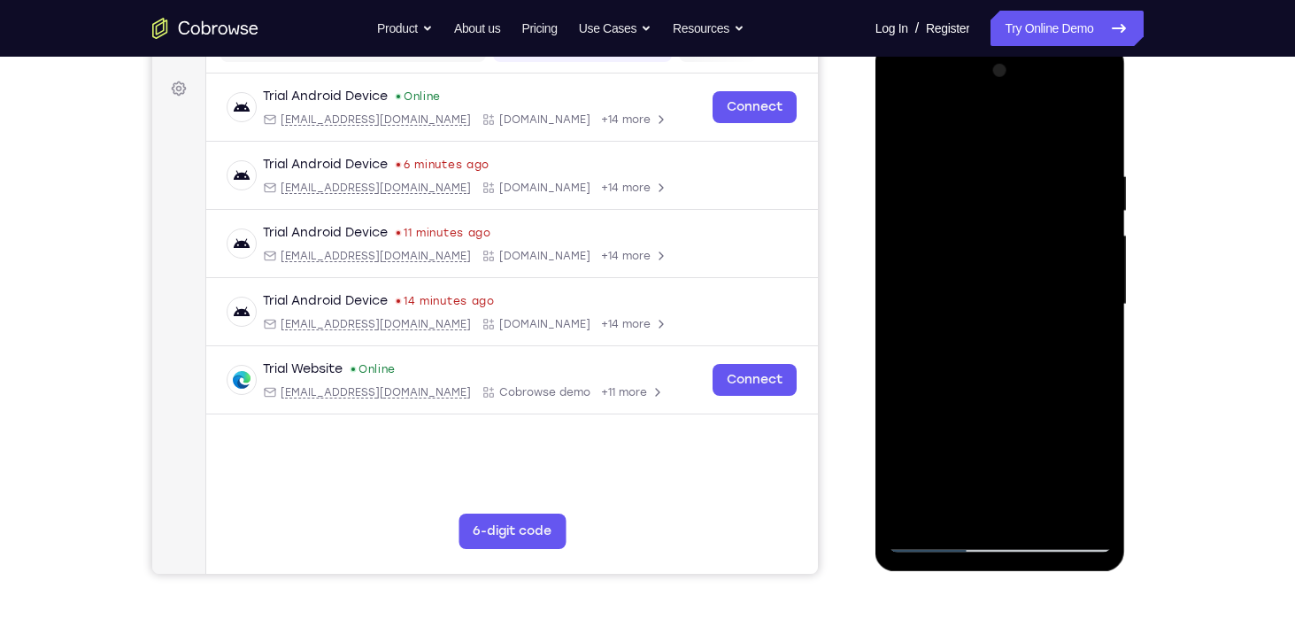
click at [1092, 468] on div at bounding box center [1000, 305] width 223 height 496
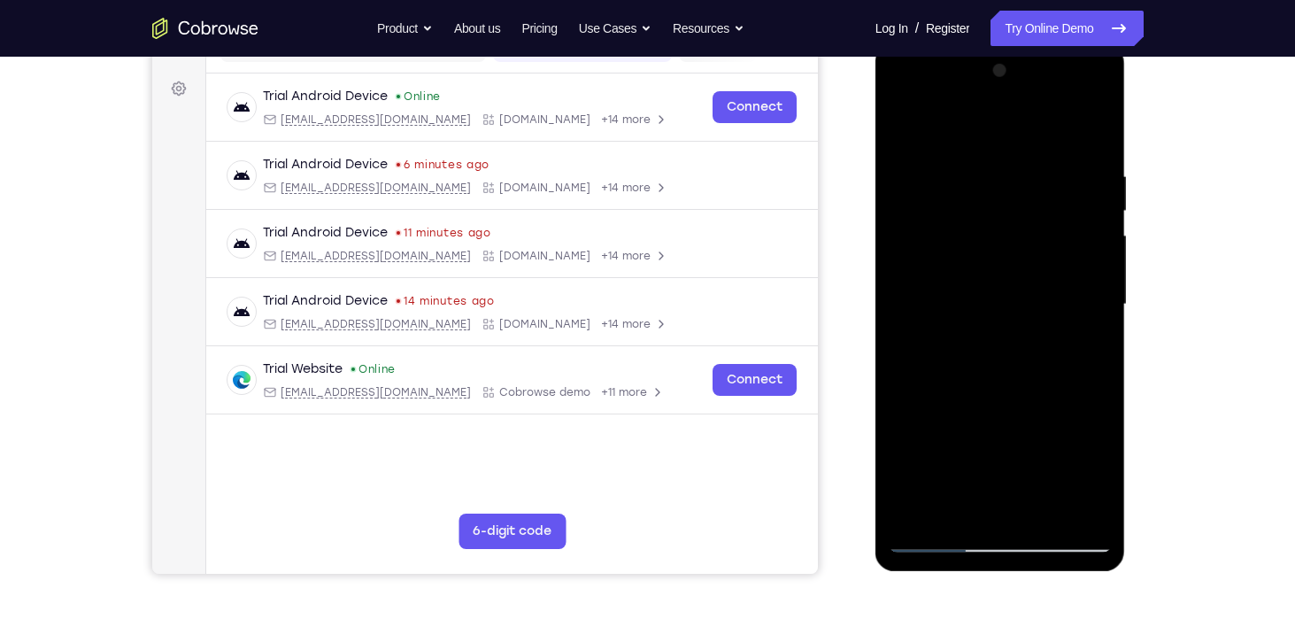
click at [1092, 468] on div at bounding box center [1000, 305] width 223 height 496
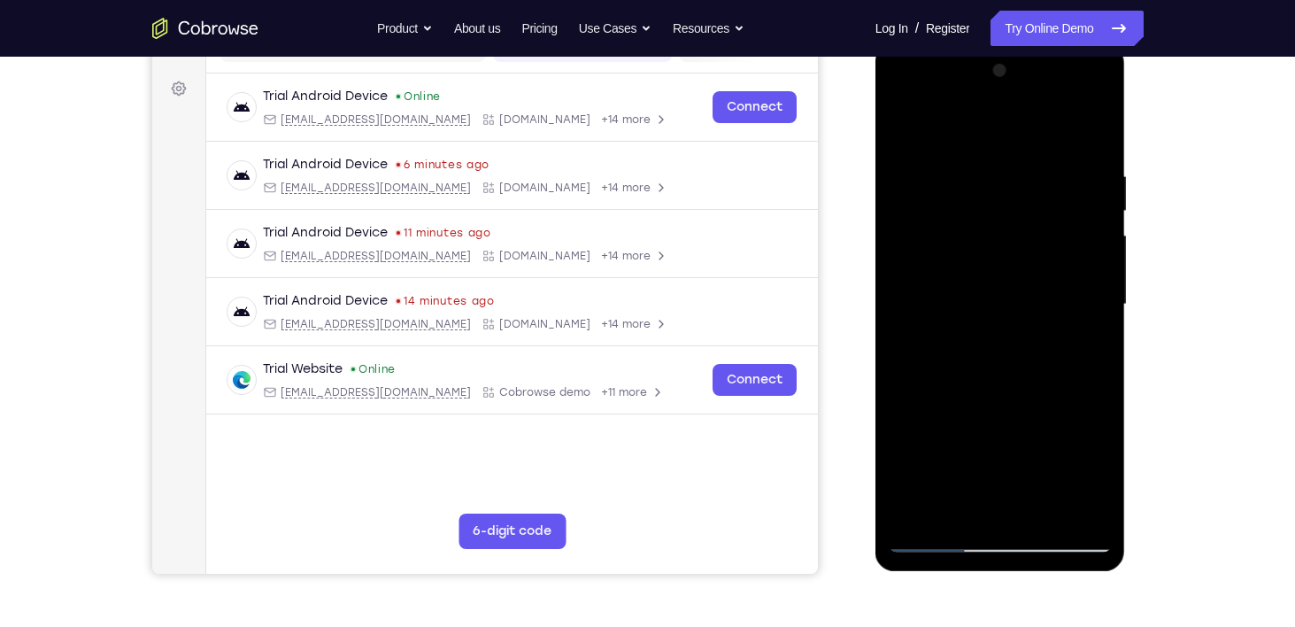
click at [1092, 468] on div at bounding box center [1000, 305] width 223 height 496
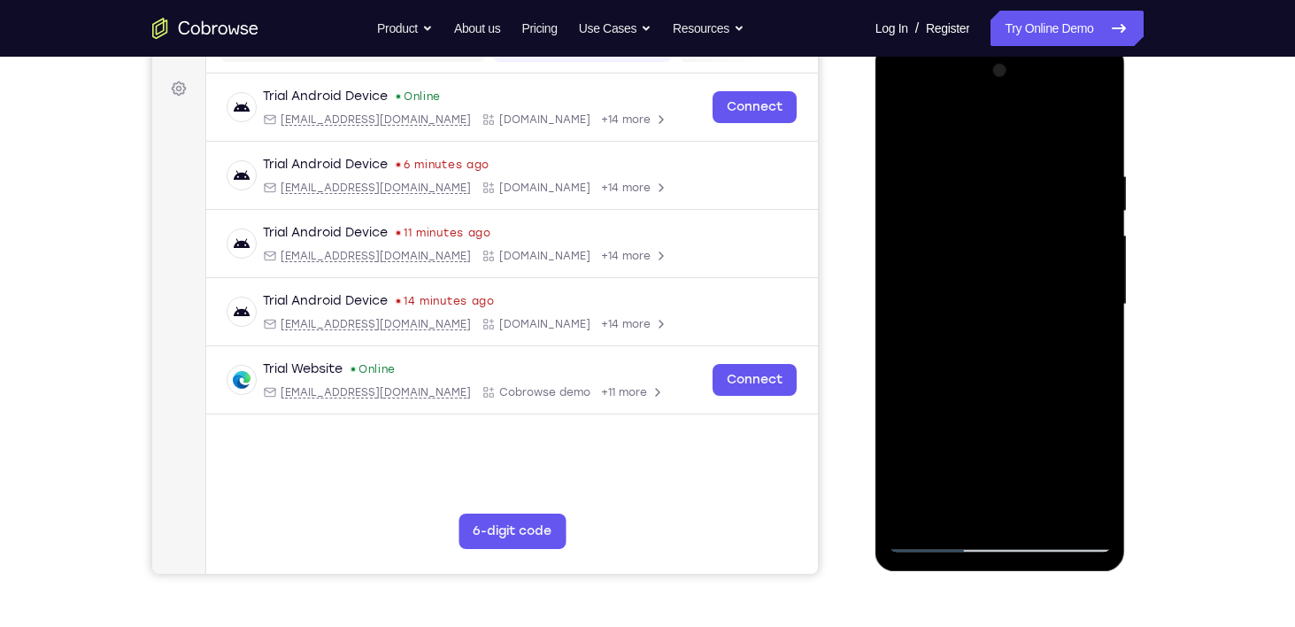
click at [1092, 468] on div at bounding box center [1000, 305] width 223 height 496
click at [903, 135] on div at bounding box center [1000, 305] width 223 height 496
click at [897, 101] on div at bounding box center [1000, 305] width 223 height 496
click at [928, 259] on div at bounding box center [1000, 305] width 223 height 496
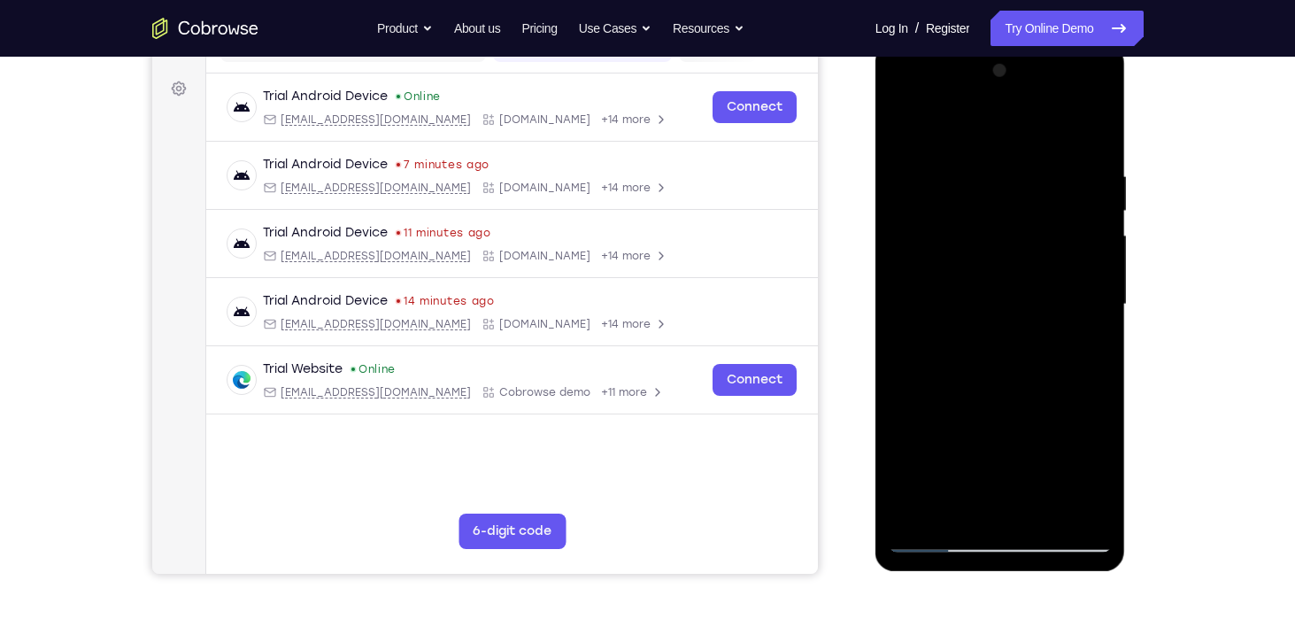
click at [1097, 512] on div at bounding box center [1000, 305] width 223 height 496
